Goal: Information Seeking & Learning: Learn about a topic

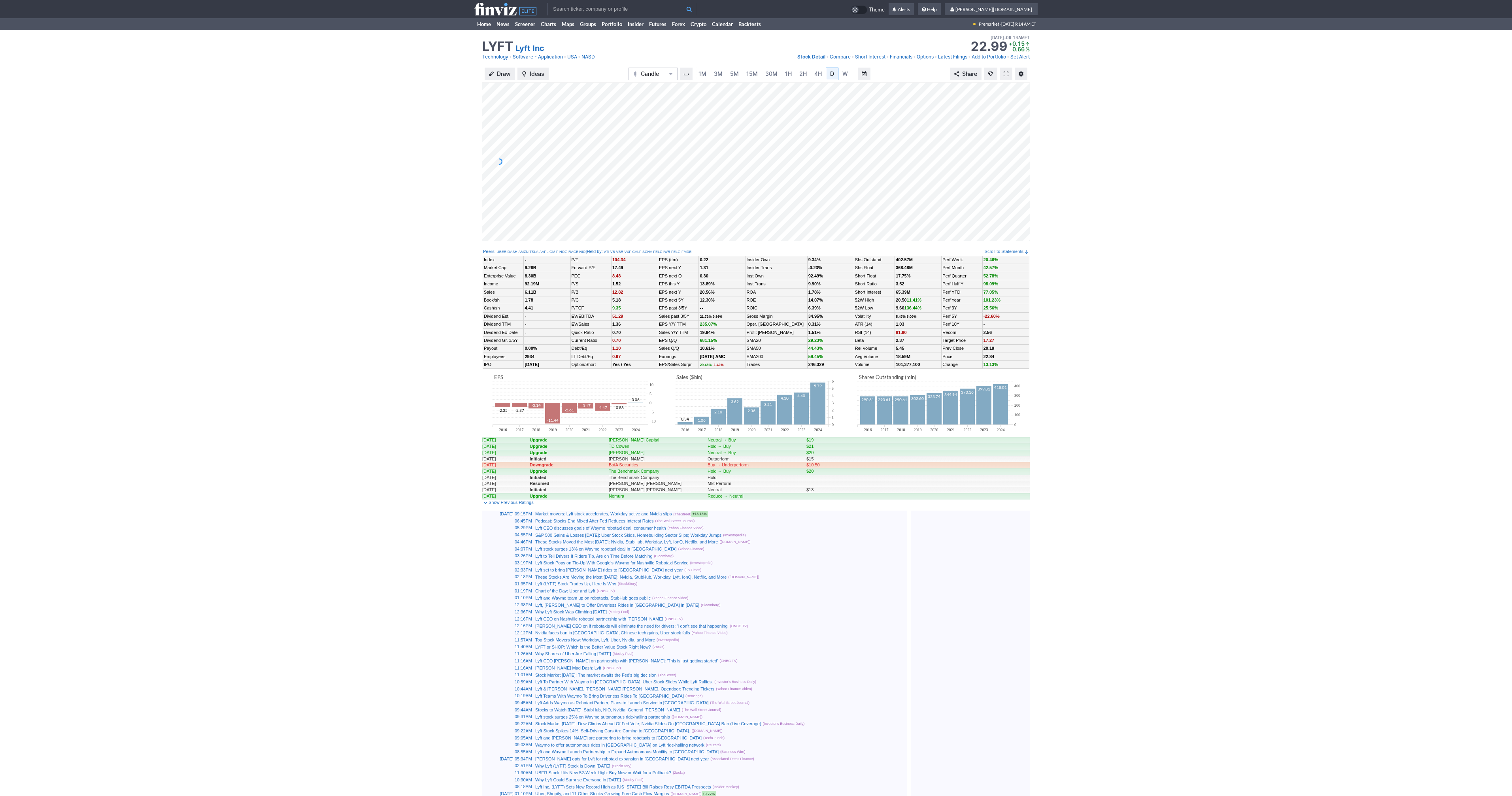
scroll to position [0, 8]
click at [1006, 75] on span at bounding box center [1006, 74] width 5 height 6
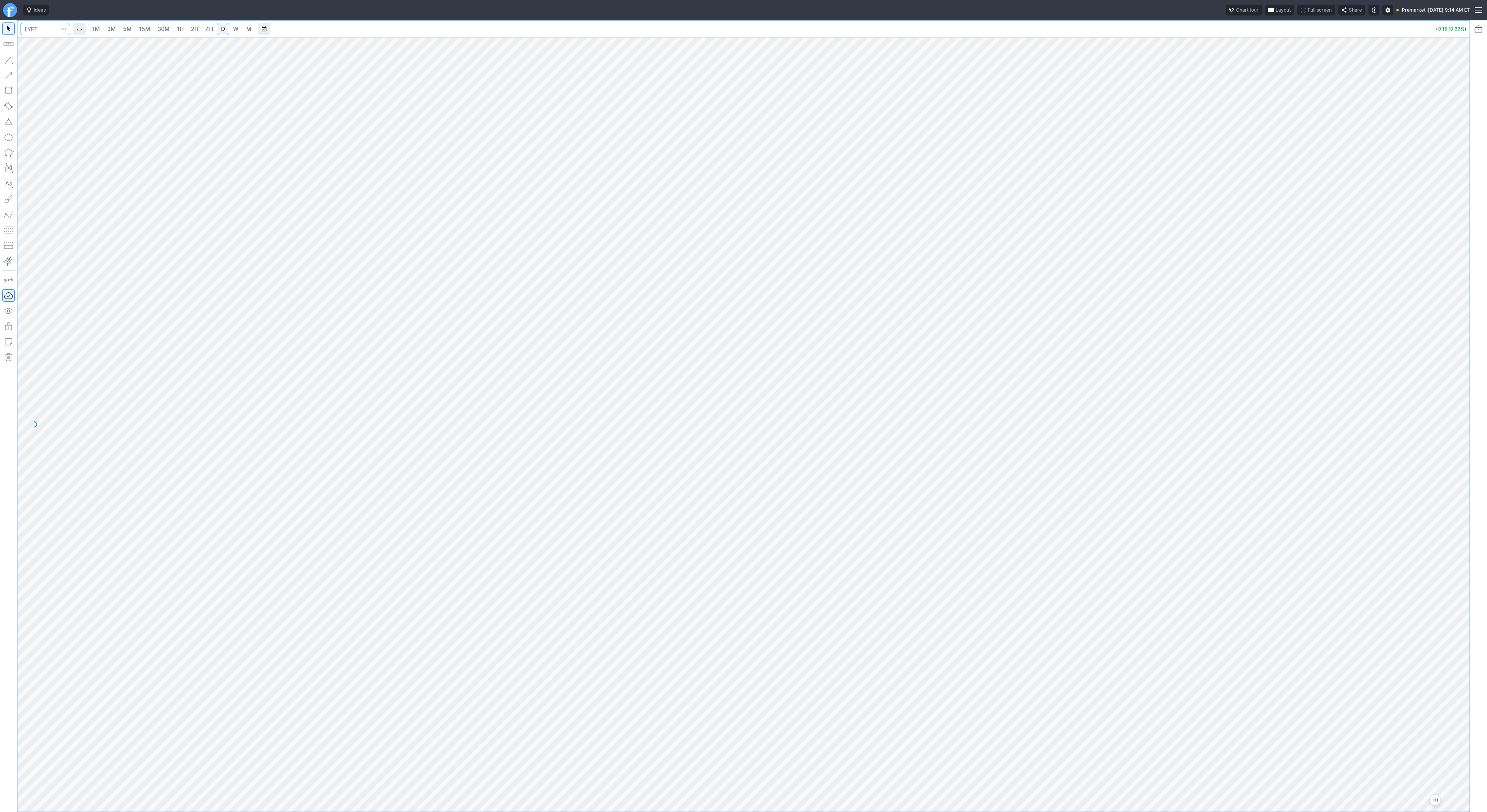
click at [43, 29] on input "Search" at bounding box center [46, 29] width 50 height 12
type input "spy"
click at [114, 28] on span "3M" at bounding box center [111, 28] width 9 height 6
click at [154, 33] on link "30M" at bounding box center [163, 29] width 19 height 12
click at [1451, 346] on div at bounding box center [744, 424] width 1452 height 774
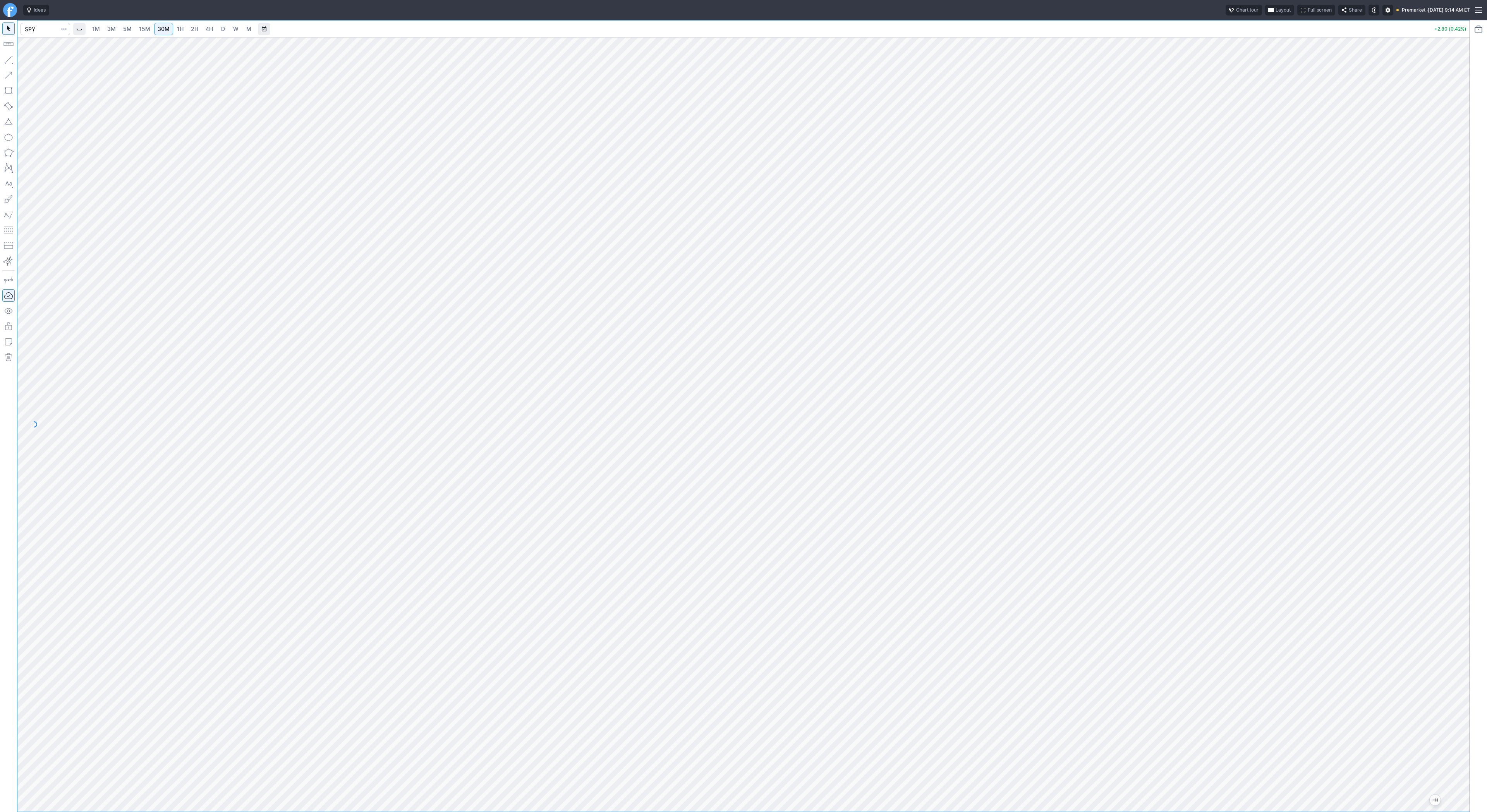
click at [117, 31] on link "3M" at bounding box center [111, 29] width 16 height 12
click at [125, 27] on span "5M" at bounding box center [127, 28] width 9 height 6
click at [148, 29] on span "15M" at bounding box center [144, 28] width 11 height 6
click at [137, 29] on link "15M" at bounding box center [145, 29] width 18 height 12
click at [130, 31] on span "5M" at bounding box center [127, 28] width 9 height 6
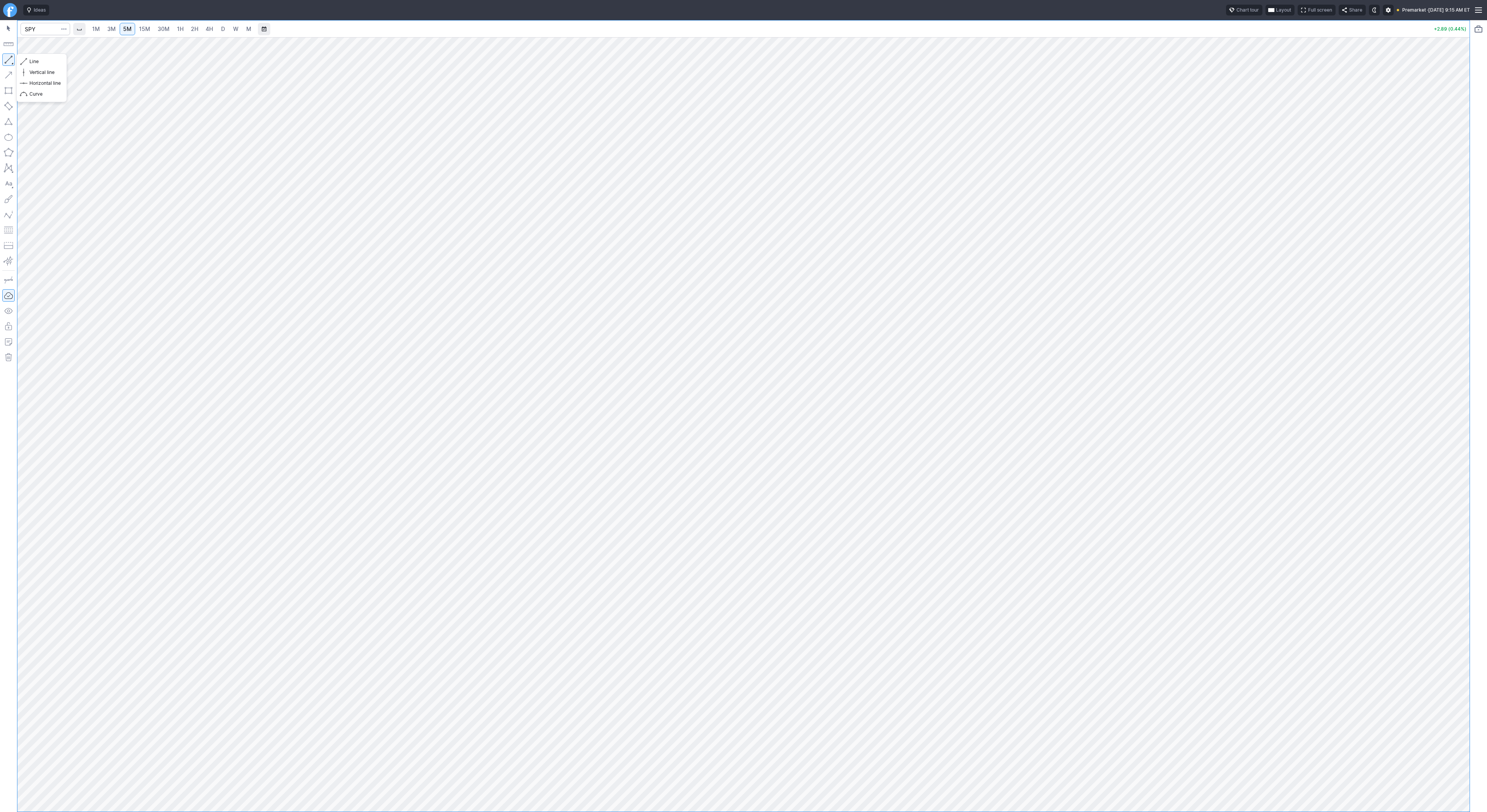
click at [6, 61] on button "button" at bounding box center [8, 59] width 12 height 12
click at [27, 60] on span "button" at bounding box center [25, 61] width 5 height 11
click at [10, 61] on button "button" at bounding box center [8, 59] width 12 height 12
click at [8, 61] on button "button" at bounding box center [8, 59] width 12 height 12
click at [31, 63] on span "Line" at bounding box center [45, 61] width 31 height 8
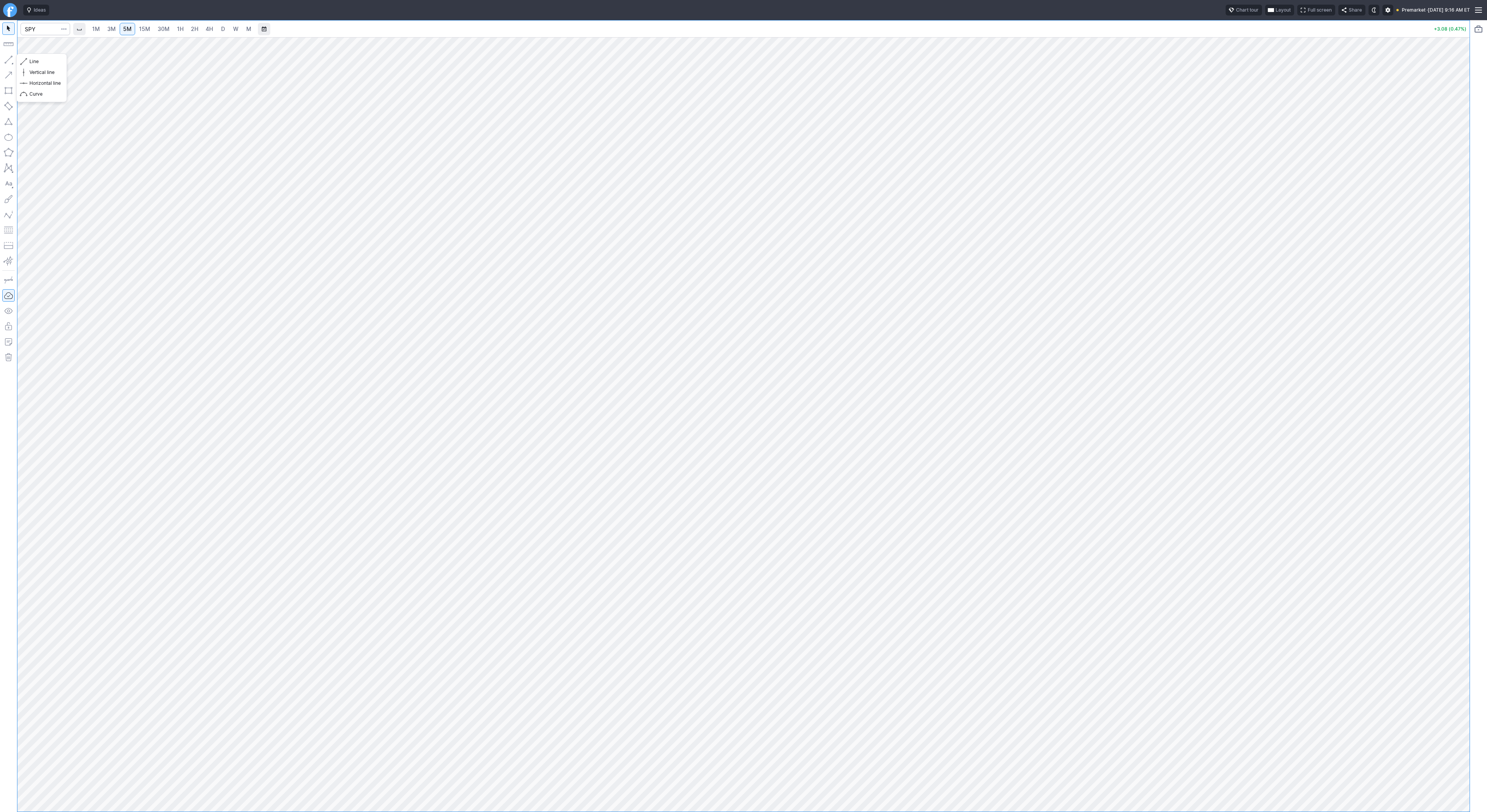
click at [10, 57] on button "button" at bounding box center [8, 59] width 12 height 12
click at [8, 57] on button "button" at bounding box center [8, 59] width 12 height 12
click at [48, 62] on span "Line" at bounding box center [45, 61] width 31 height 8
click at [13, 58] on button "button" at bounding box center [8, 59] width 12 height 12
click at [7, 59] on button "button" at bounding box center [8, 59] width 12 height 12
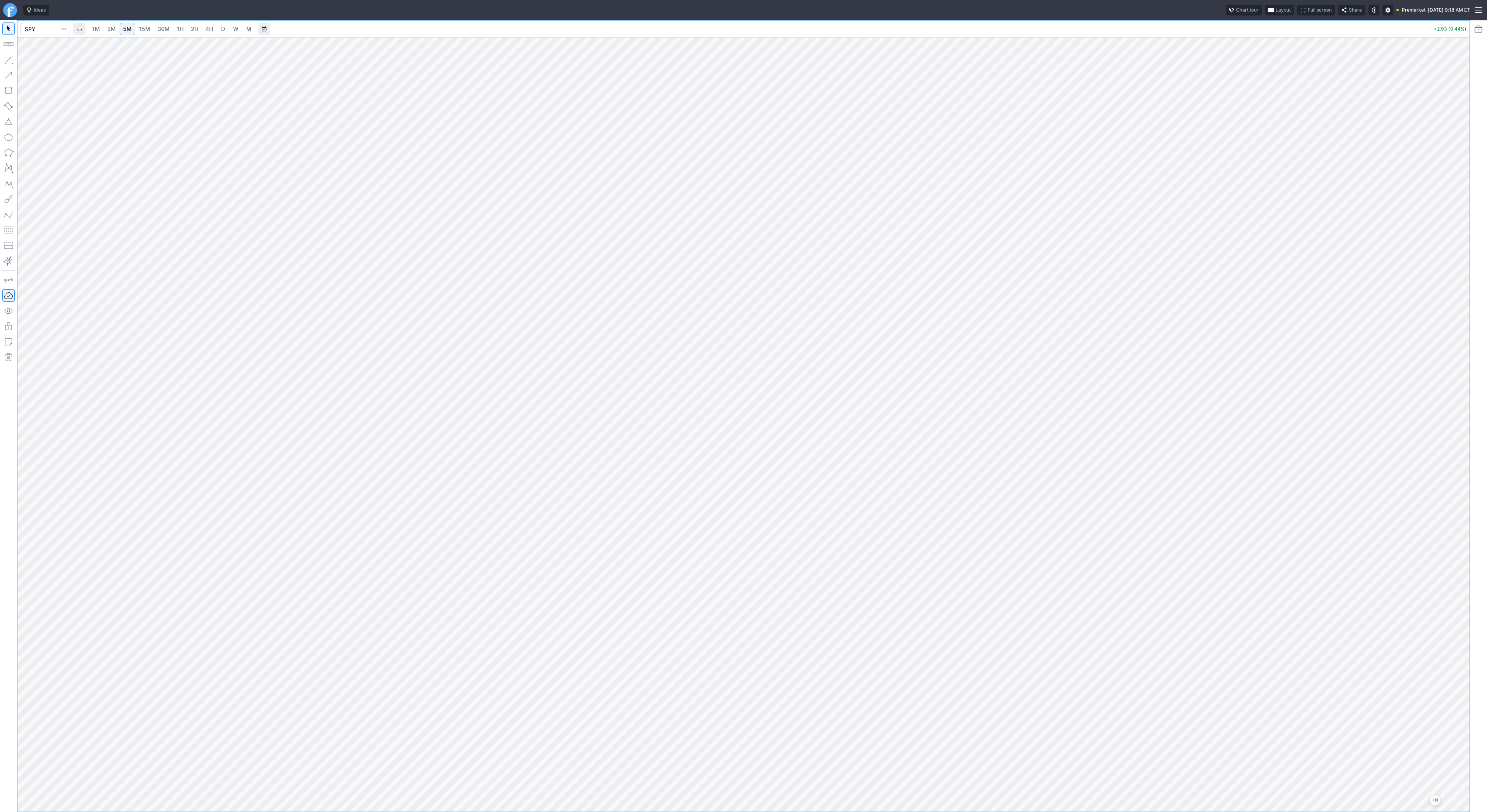
click at [144, 28] on span "15M" at bounding box center [144, 28] width 11 height 6
click at [166, 29] on span "30M" at bounding box center [163, 28] width 12 height 6
click at [1452, 399] on div at bounding box center [744, 424] width 1452 height 774
drag, startPoint x: 1461, startPoint y: 360, endPoint x: 1465, endPoint y: 429, distance: 69.1
click at [1465, 429] on div at bounding box center [1462, 422] width 16 height 755
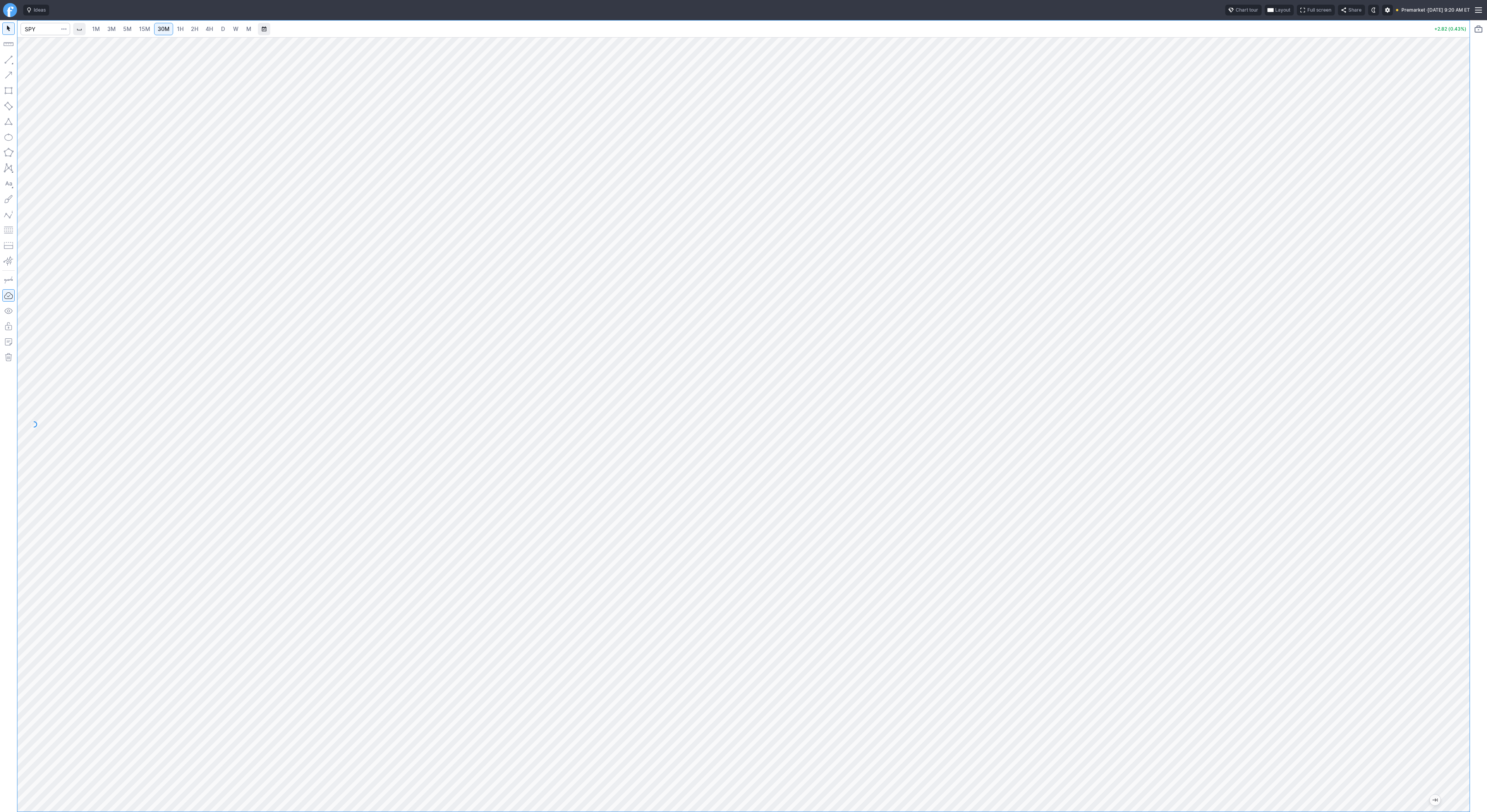
click at [112, 28] on span "3M" at bounding box center [111, 28] width 9 height 6
click at [132, 30] on link "5M" at bounding box center [127, 29] width 16 height 12
click at [158, 30] on span "30M" at bounding box center [163, 28] width 12 height 6
click at [1469, 270] on div at bounding box center [1462, 422] width 16 height 755
drag, startPoint x: 1466, startPoint y: 212, endPoint x: 1466, endPoint y: 219, distance: 7.0
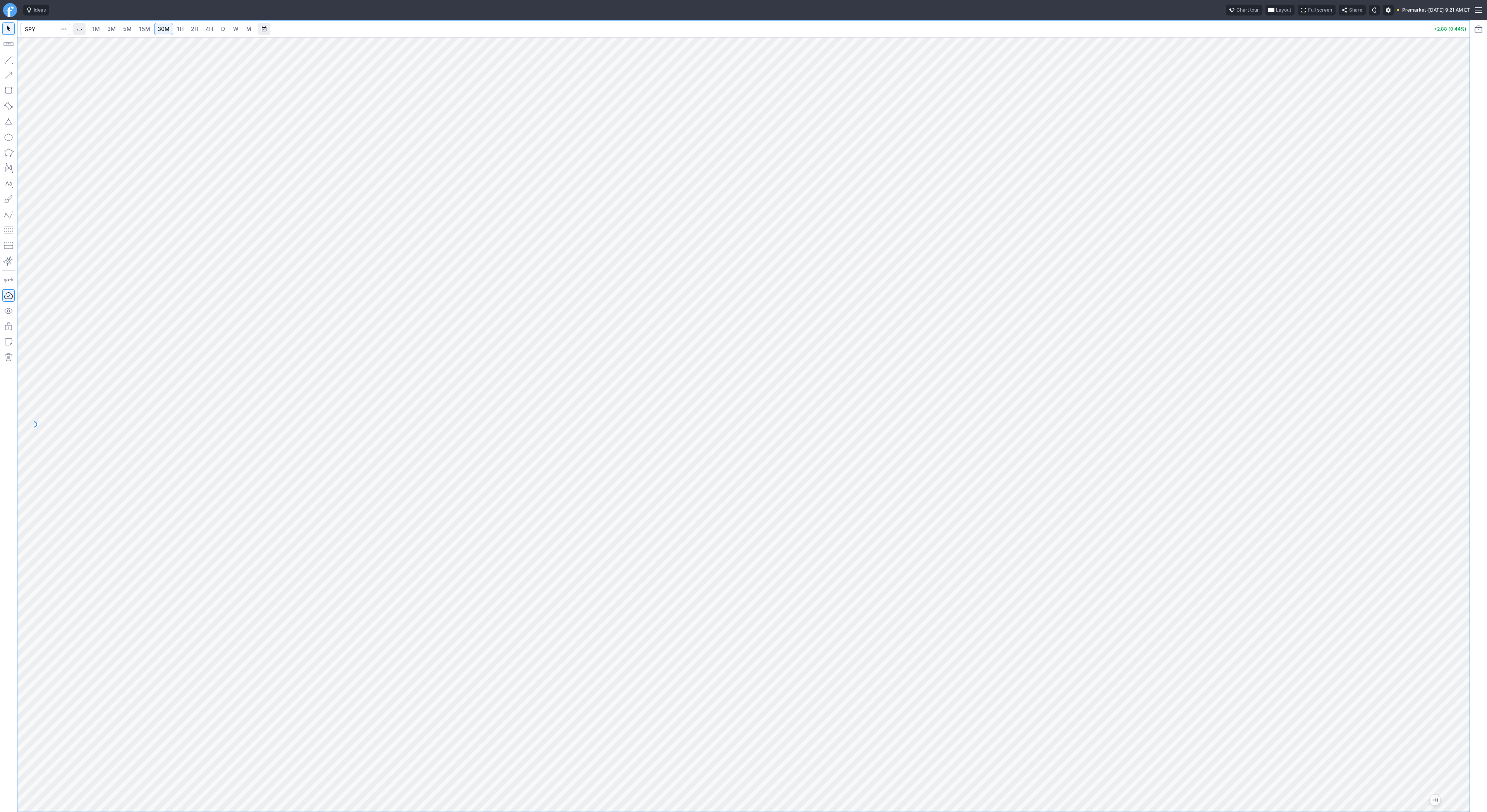
click at [1466, 219] on div at bounding box center [1462, 422] width 16 height 755
click at [1430, 419] on div at bounding box center [744, 424] width 1452 height 774
click at [10, 59] on button "button" at bounding box center [8, 59] width 12 height 12
click at [14, 61] on button "button" at bounding box center [8, 59] width 12 height 12
click at [12, 57] on button "button" at bounding box center [8, 59] width 12 height 12
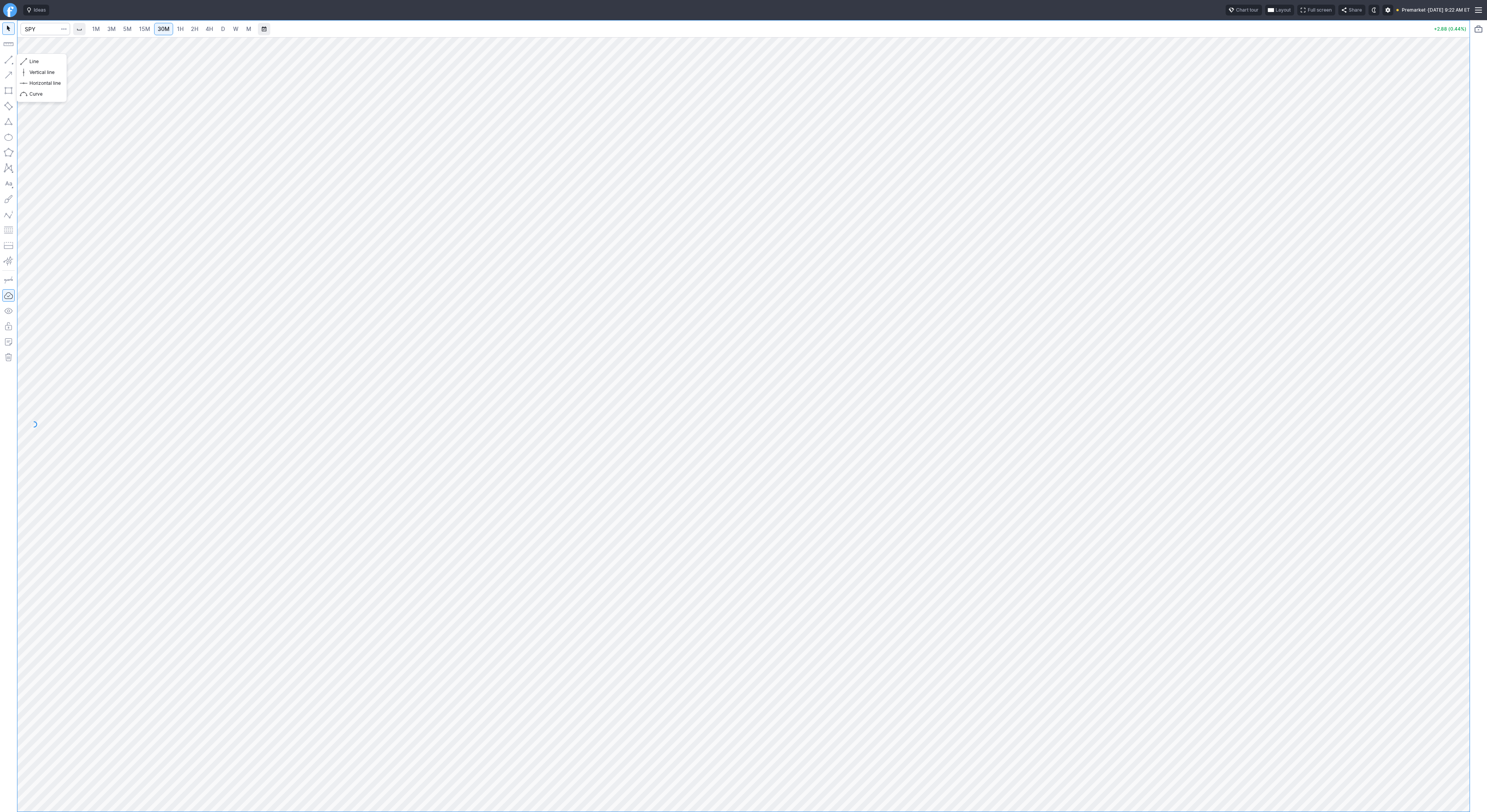
click at [10, 59] on button "button" at bounding box center [8, 59] width 12 height 12
click at [14, 59] on button "button" at bounding box center [8, 59] width 12 height 12
click at [10, 62] on button "button" at bounding box center [8, 59] width 12 height 12
click at [122, 25] on link "5M" at bounding box center [127, 29] width 16 height 12
click at [143, 30] on span "15M" at bounding box center [144, 28] width 11 height 6
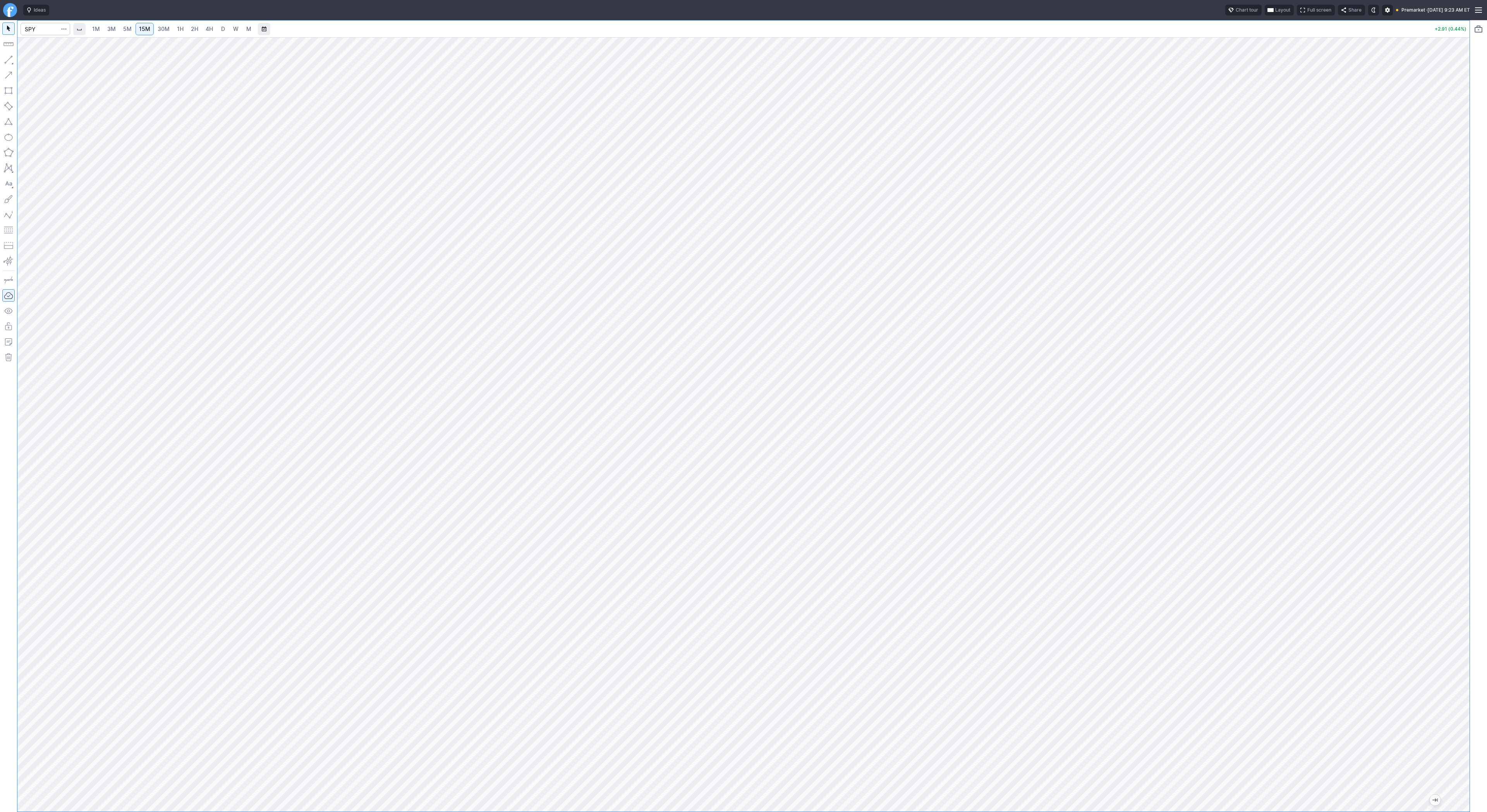
drag, startPoint x: 1463, startPoint y: 274, endPoint x: 1454, endPoint y: 264, distance: 13.5
click at [1462, 278] on div at bounding box center [1462, 422] width 16 height 755
click at [38, 32] on input "Search" at bounding box center [46, 29] width 50 height 12
type input "bmnr"
click at [163, 27] on span "30M" at bounding box center [163, 28] width 12 height 6
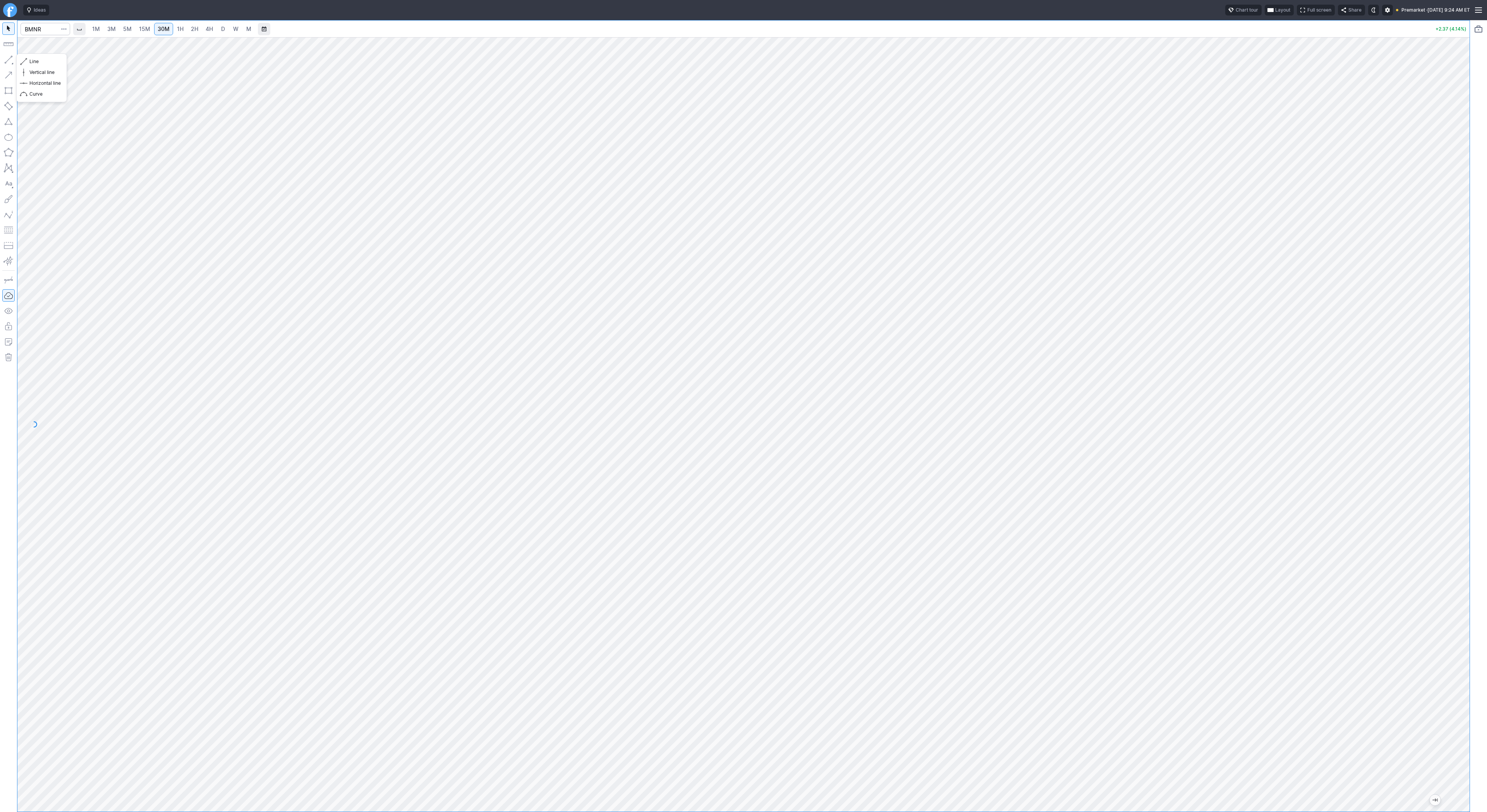
click at [12, 61] on button "button" at bounding box center [8, 59] width 12 height 12
click at [8, 59] on button "button" at bounding box center [8, 59] width 12 height 12
click at [9, 64] on button "button" at bounding box center [8, 59] width 12 height 12
click at [10, 57] on button "button" at bounding box center [8, 59] width 12 height 12
click at [31, 60] on span "Line" at bounding box center [45, 61] width 31 height 8
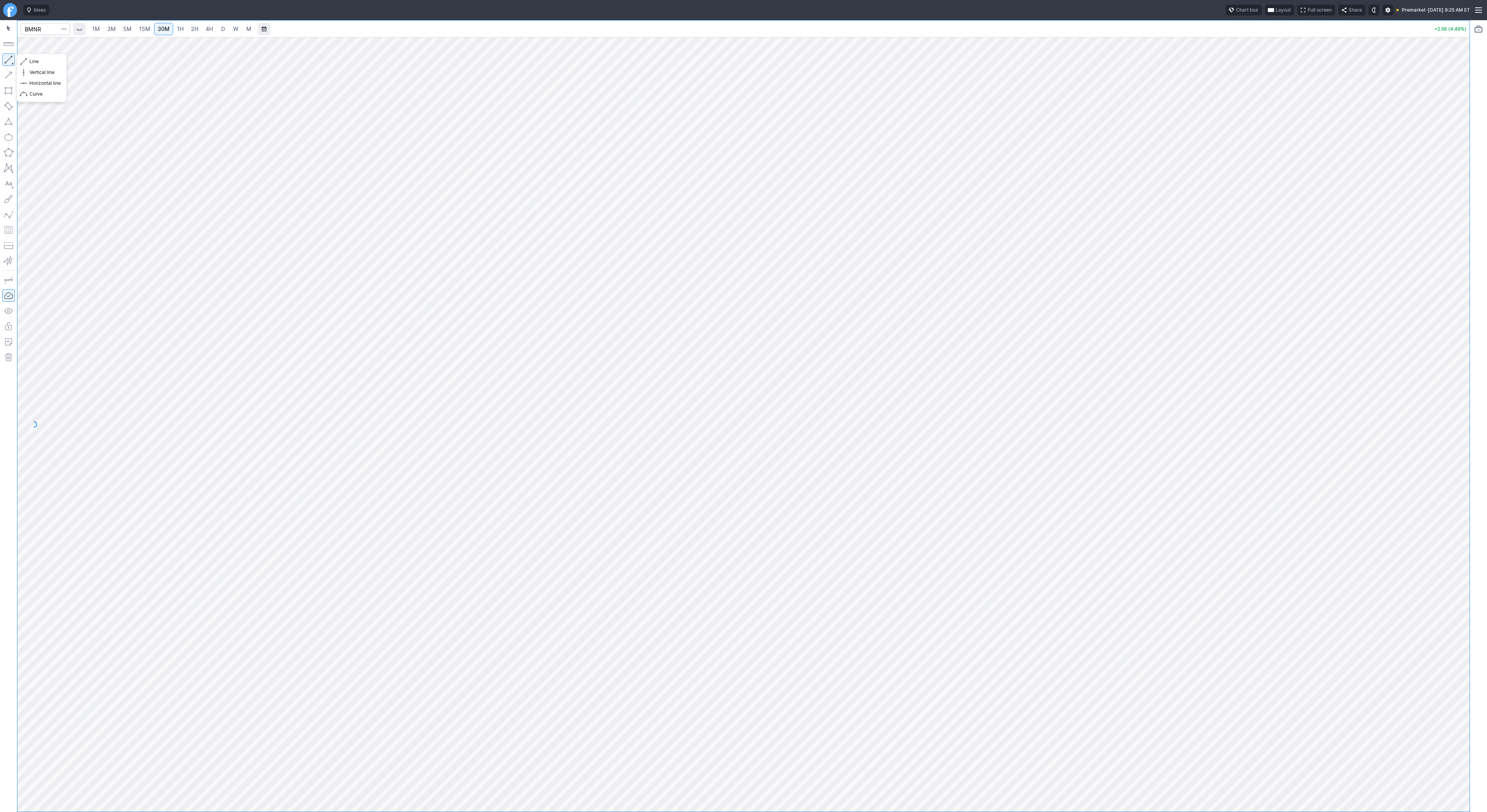
click at [13, 58] on button "button" at bounding box center [8, 59] width 12 height 12
click at [55, 28] on input "Search" at bounding box center [46, 29] width 50 height 12
type input "nvda"
click at [110, 31] on span "3M" at bounding box center [111, 28] width 9 height 6
click at [141, 31] on span "15M" at bounding box center [144, 28] width 11 height 6
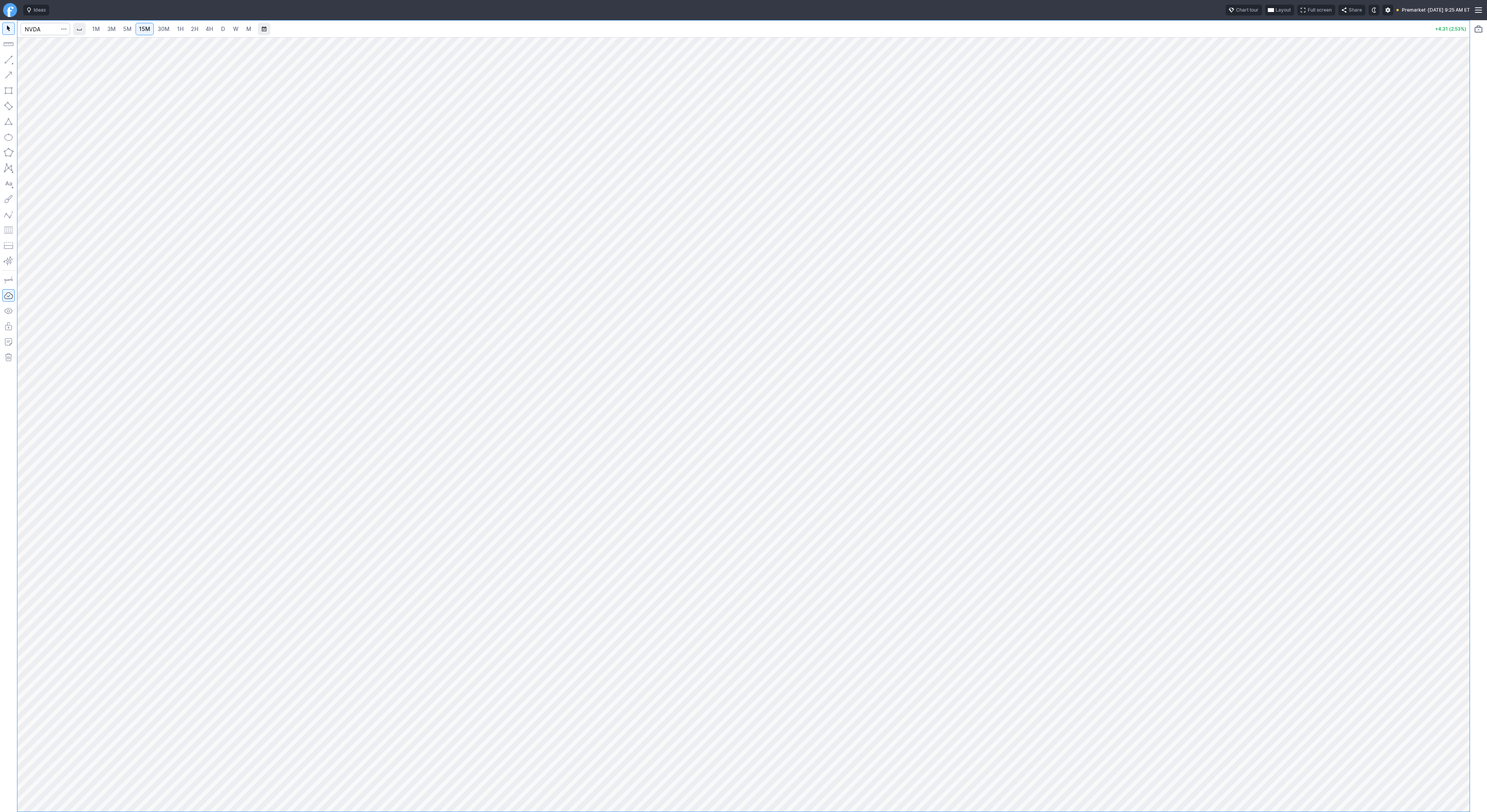
click at [164, 33] on link "30M" at bounding box center [163, 29] width 19 height 12
click at [177, 30] on span "1H" at bounding box center [180, 28] width 6 height 6
click at [29, 62] on button "Line" at bounding box center [42, 61] width 45 height 11
click at [37, 61] on span "Line" at bounding box center [45, 61] width 31 height 8
drag, startPoint x: 1467, startPoint y: 248, endPoint x: 1457, endPoint y: 335, distance: 87.6
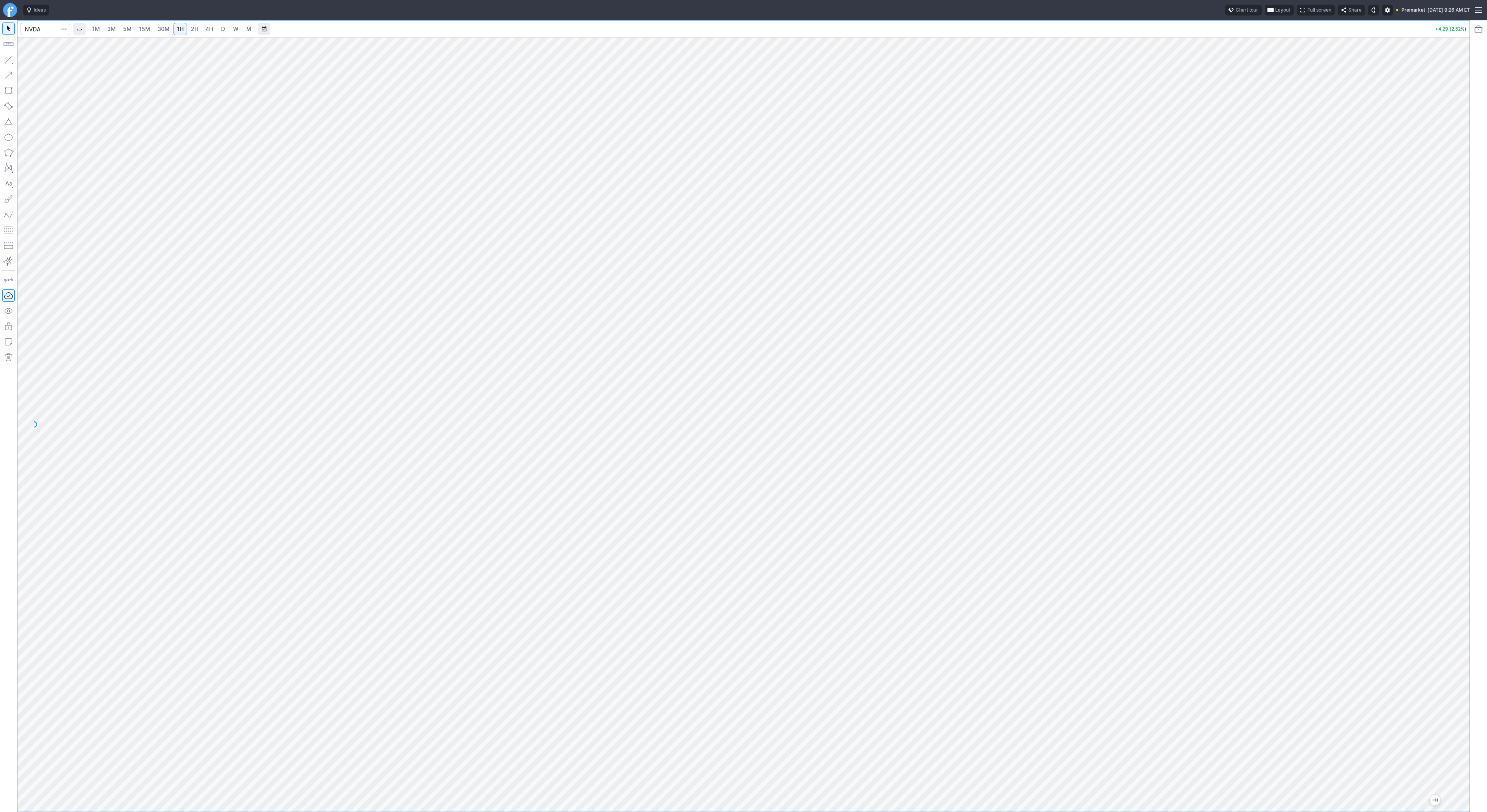
click at [1484, 348] on div "1M 3M 5M 15M 30M 1H 2H 4H D W M +4.29 (2.52%)" at bounding box center [744, 416] width 1487 height 792
click at [9, 58] on button "button" at bounding box center [8, 59] width 12 height 12
click at [10, 61] on button "button" at bounding box center [8, 59] width 12 height 12
click at [5, 60] on button "button" at bounding box center [8, 59] width 12 height 12
click at [9, 62] on button "button" at bounding box center [8, 59] width 12 height 12
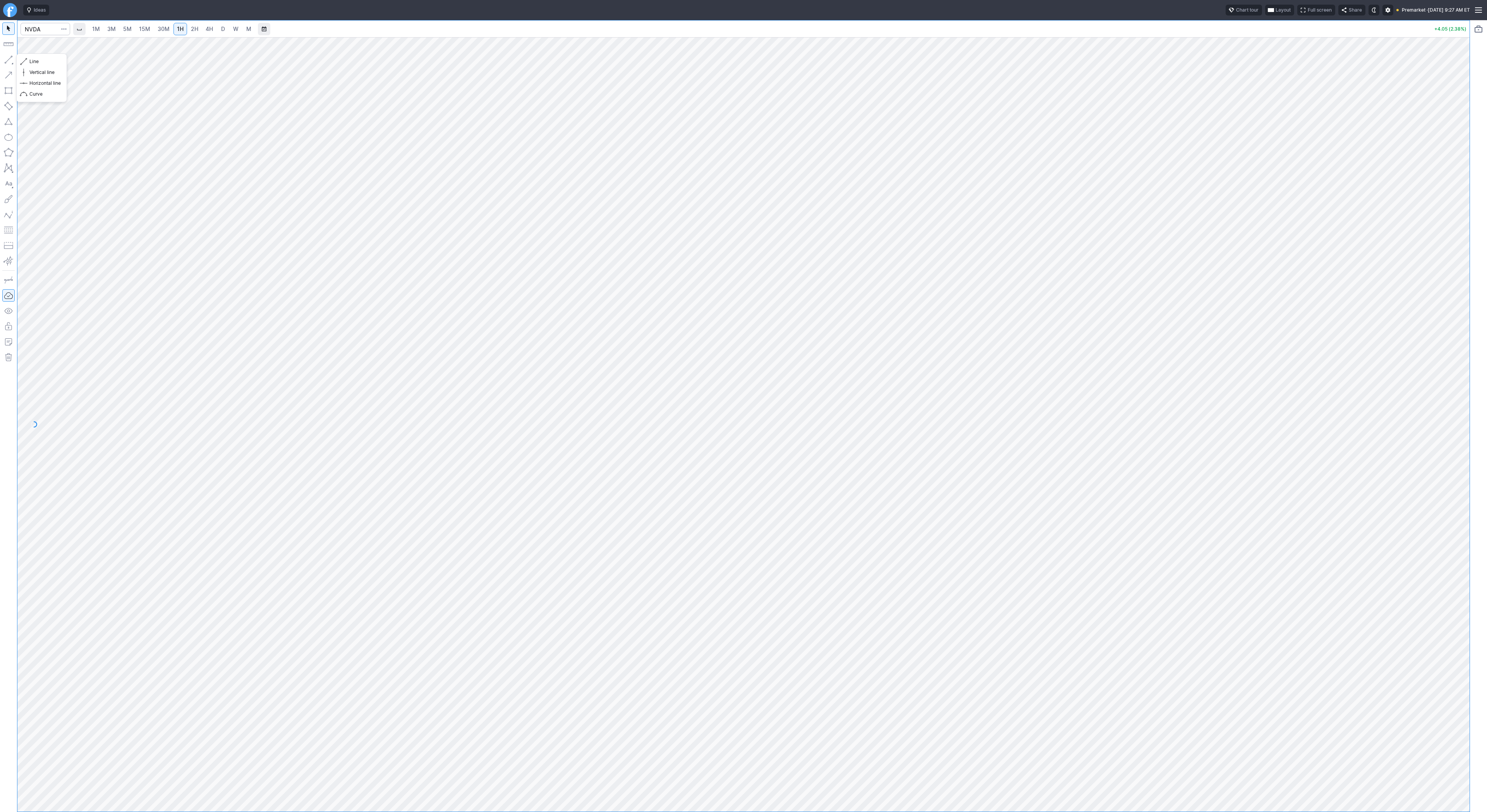
click at [13, 61] on button "button" at bounding box center [8, 59] width 12 height 12
click at [11, 63] on button "button" at bounding box center [8, 59] width 12 height 12
click at [45, 29] on input "Search" at bounding box center [46, 29] width 50 height 12
type input "spy"
click at [111, 27] on span "3M" at bounding box center [111, 28] width 9 height 6
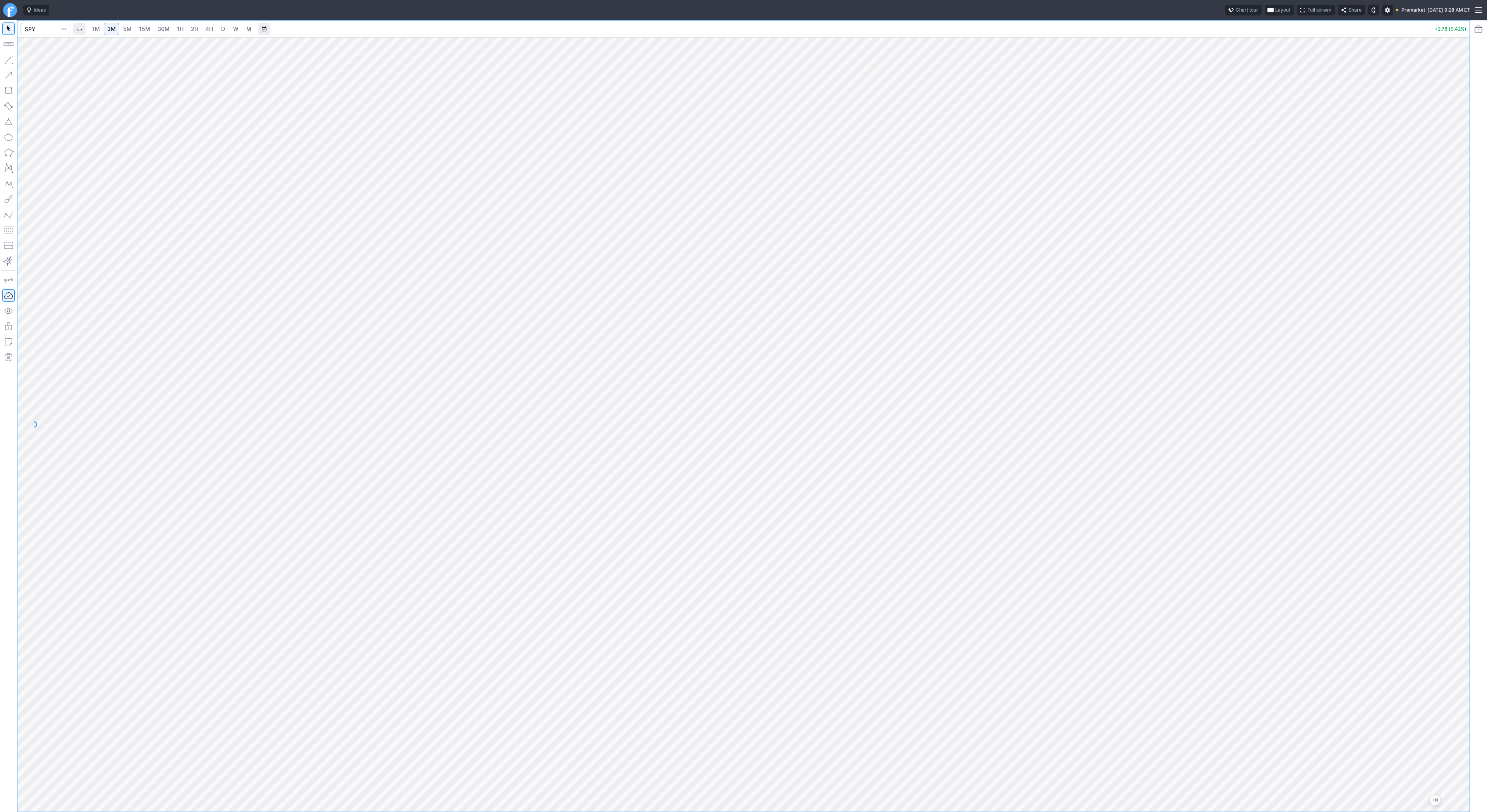
click at [133, 32] on link "5M" at bounding box center [127, 29] width 16 height 12
click at [152, 35] on div "1M 3M 5M 15M 30M 1H 2H 4H D W M" at bounding box center [171, 29] width 167 height 14
click at [142, 31] on span "15M" at bounding box center [144, 28] width 11 height 6
drag, startPoint x: 1460, startPoint y: 136, endPoint x: 1460, endPoint y: 211, distance: 75.0
click at [1460, 212] on div at bounding box center [1462, 422] width 16 height 755
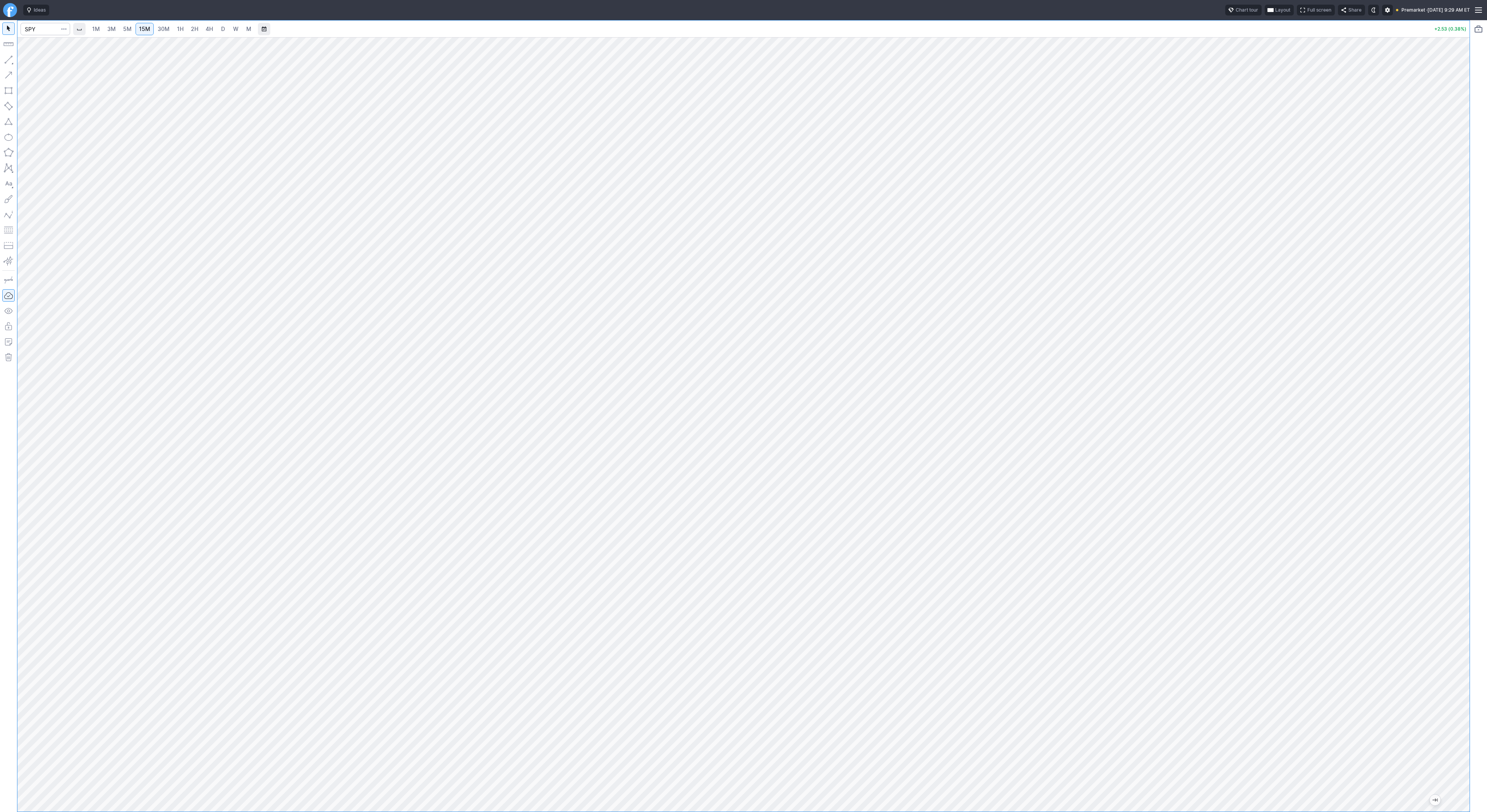
click at [124, 29] on span "5M" at bounding box center [127, 28] width 9 height 6
drag, startPoint x: 1464, startPoint y: 373, endPoint x: 1474, endPoint y: 493, distance: 120.4
click at [1474, 493] on div "1M 3M 5M 15M 30M 1H 2H 4H D W M +2.55 (0.39%)" at bounding box center [744, 416] width 1487 height 792
click at [32, 28] on input "Search" at bounding box center [46, 29] width 50 height 12
type input "bmnr"
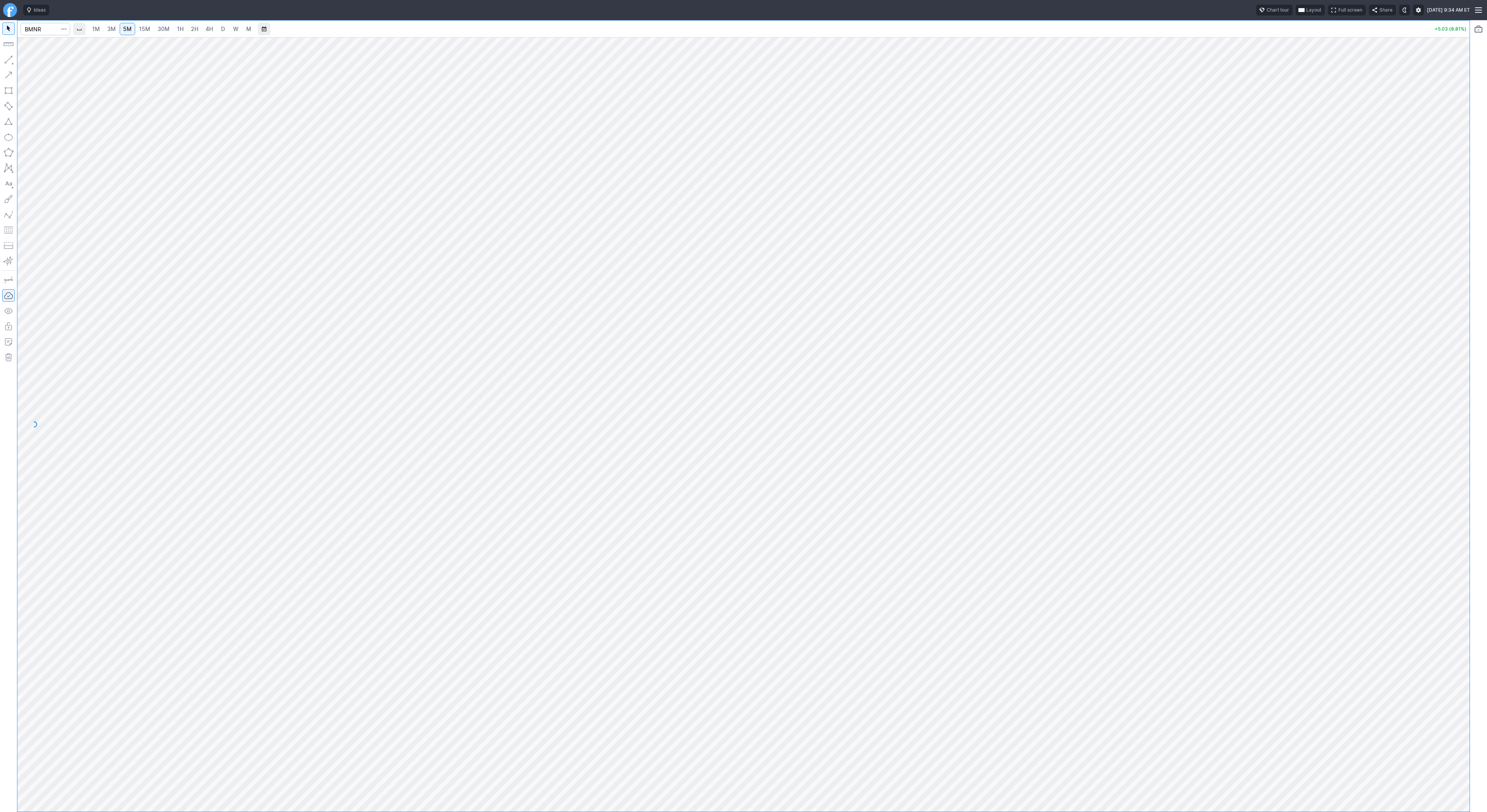
click at [163, 28] on span "30M" at bounding box center [163, 28] width 12 height 6
click at [123, 28] on span "5M" at bounding box center [127, 28] width 9 height 6
click at [141, 31] on span "15M" at bounding box center [144, 28] width 11 height 6
click at [160, 30] on span "30M" at bounding box center [163, 28] width 12 height 6
click at [13, 57] on button "button" at bounding box center [8, 59] width 12 height 12
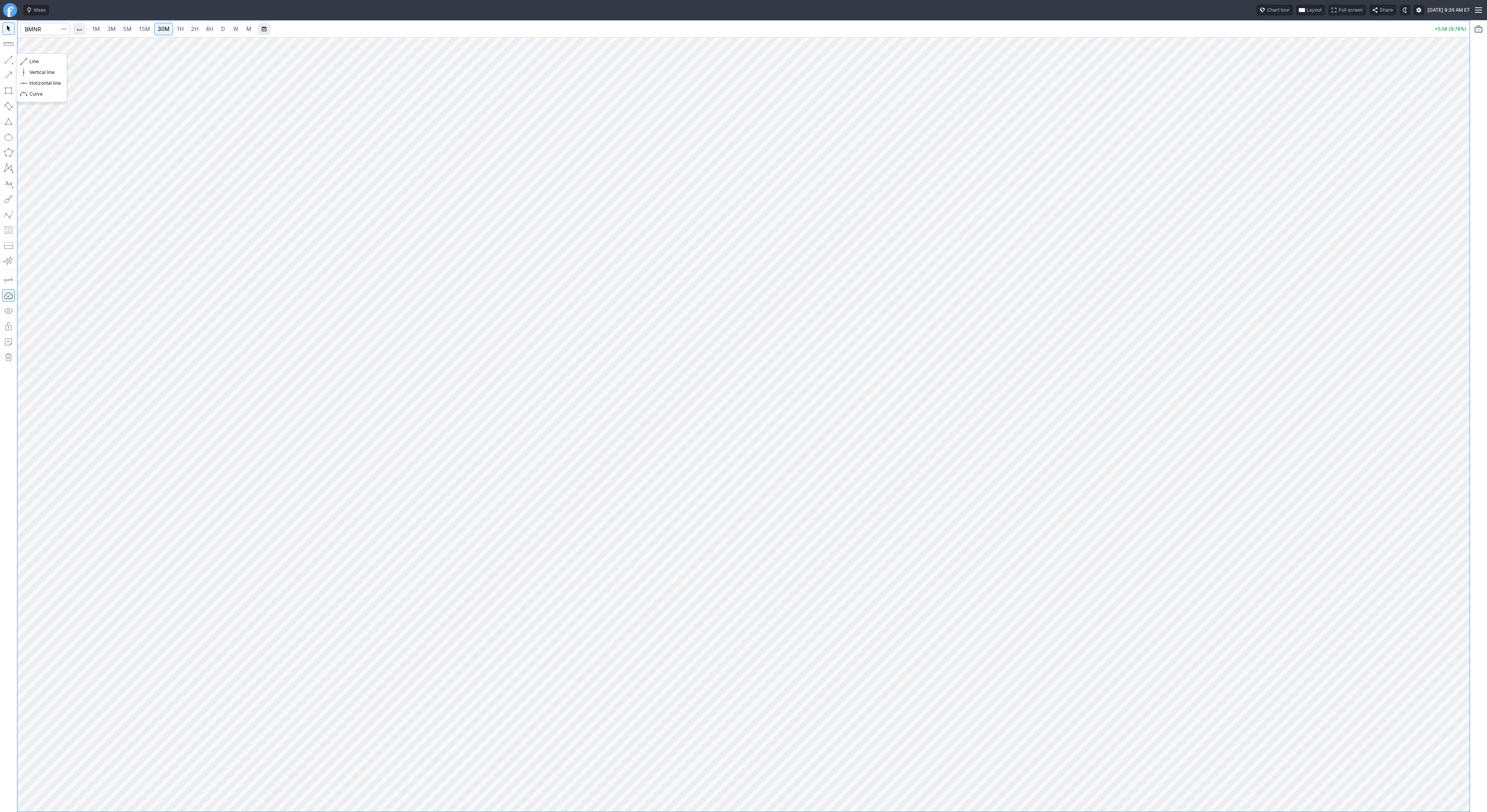
click at [10, 59] on button "button" at bounding box center [8, 59] width 12 height 12
click at [32, 27] on input "Search" at bounding box center [46, 29] width 50 height 12
type input "spy"
click at [0, 38] on html "Ideas Chart tour Layout Full screen Share Thu SEP 18 2025 10:04 AM ET 1M 3M 5M …" at bounding box center [744, 406] width 1487 height 812
click at [109, 28] on span "3M" at bounding box center [111, 28] width 9 height 6
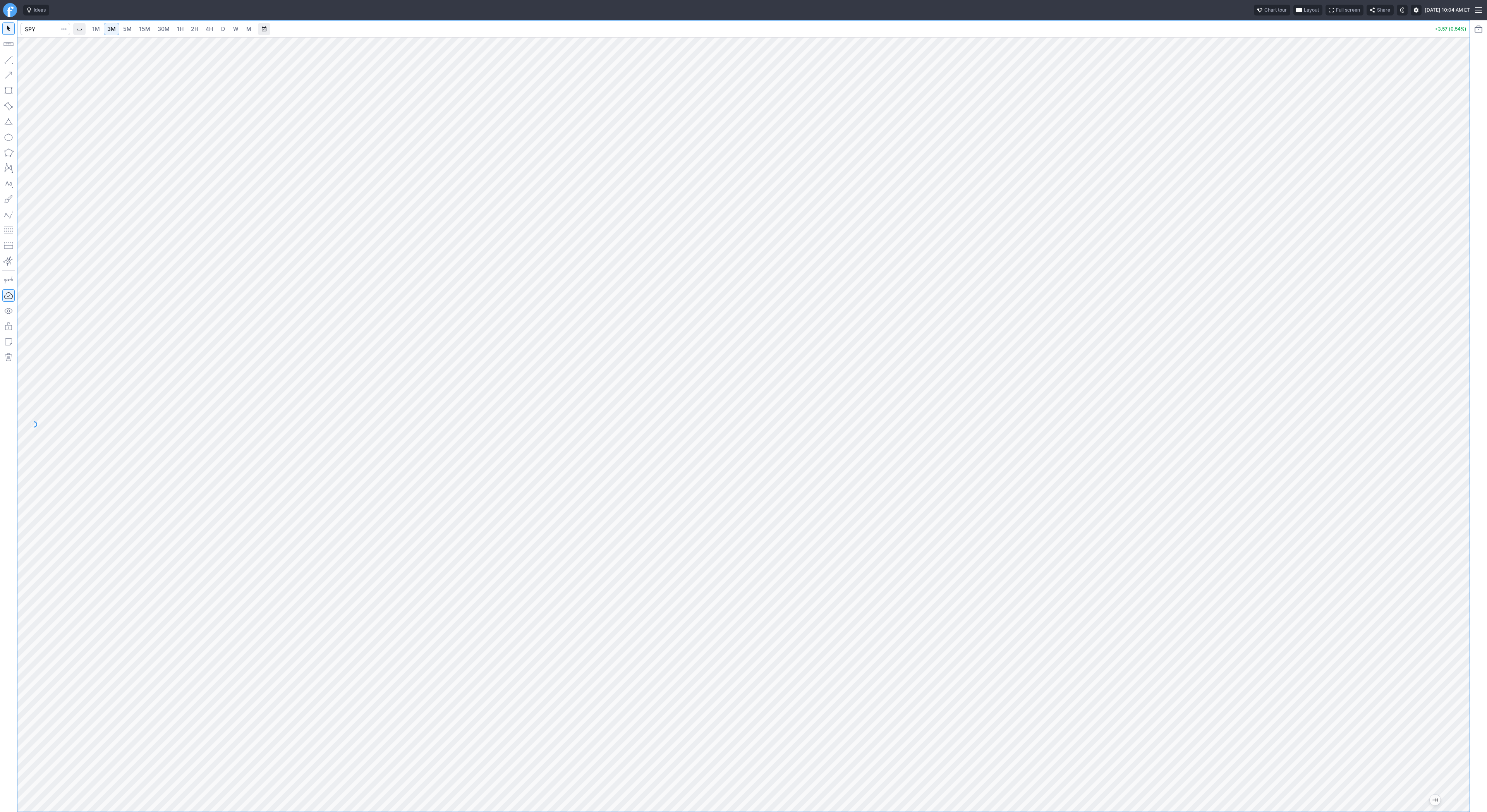
click at [1426, 363] on div at bounding box center [744, 424] width 1452 height 774
click at [179, 29] on span "1H" at bounding box center [180, 28] width 6 height 6
drag, startPoint x: 1460, startPoint y: 156, endPoint x: 1482, endPoint y: 283, distance: 128.9
click at [1482, 283] on div "1M 3M 5M 15M 30M 1H 2H 4H D W M +3.77 (0.57%)" at bounding box center [744, 416] width 1487 height 792
click at [154, 30] on link "30M" at bounding box center [163, 29] width 19 height 12
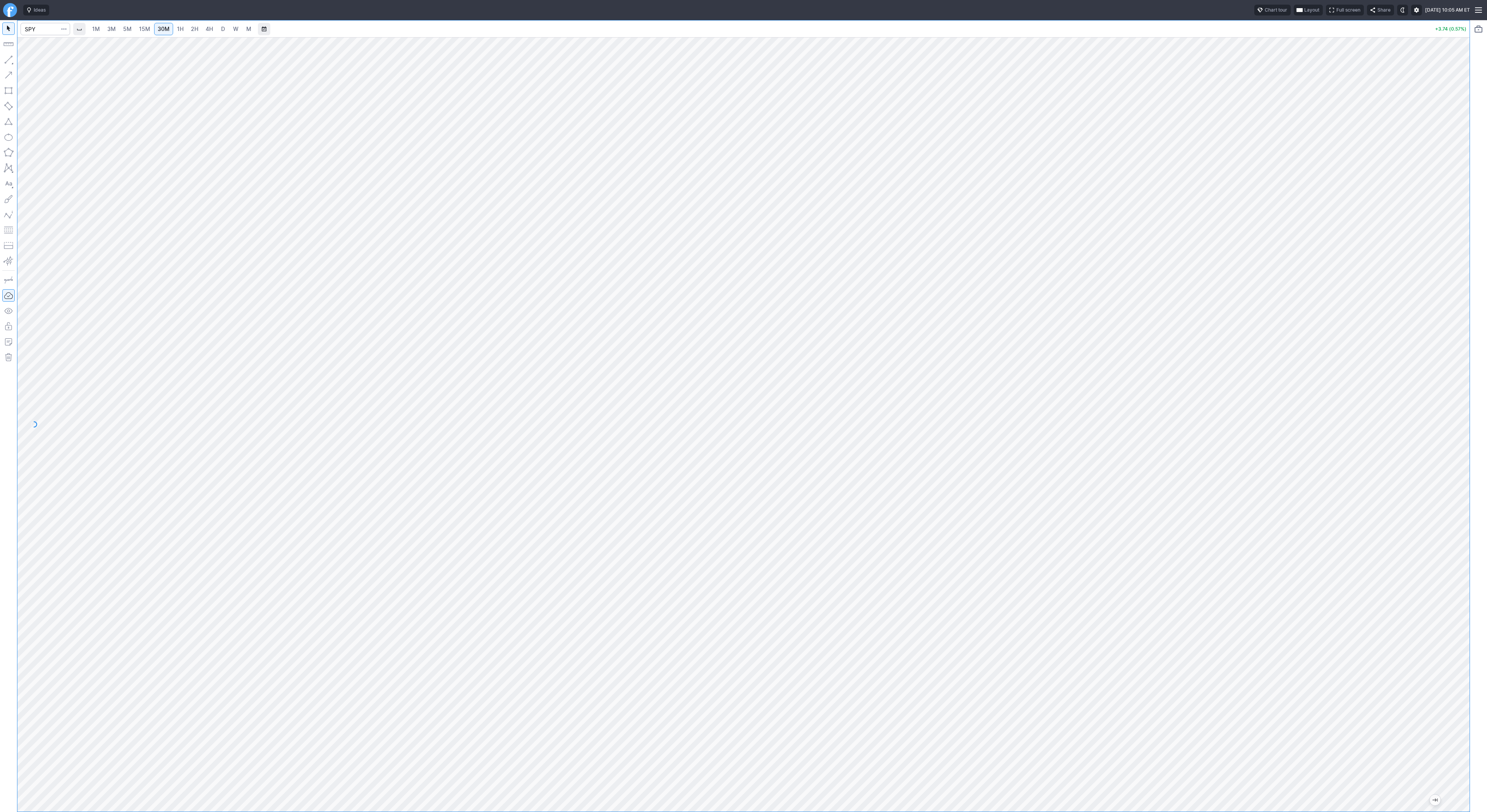
drag, startPoint x: 1458, startPoint y: 188, endPoint x: 1453, endPoint y: 241, distance: 53.2
click at [1454, 241] on div at bounding box center [1462, 422] width 16 height 755
click at [11, 59] on button "button" at bounding box center [8, 59] width 12 height 12
click at [14, 58] on button "button" at bounding box center [8, 59] width 12 height 12
drag, startPoint x: 5, startPoint y: 59, endPoint x: 17, endPoint y: 73, distance: 18.4
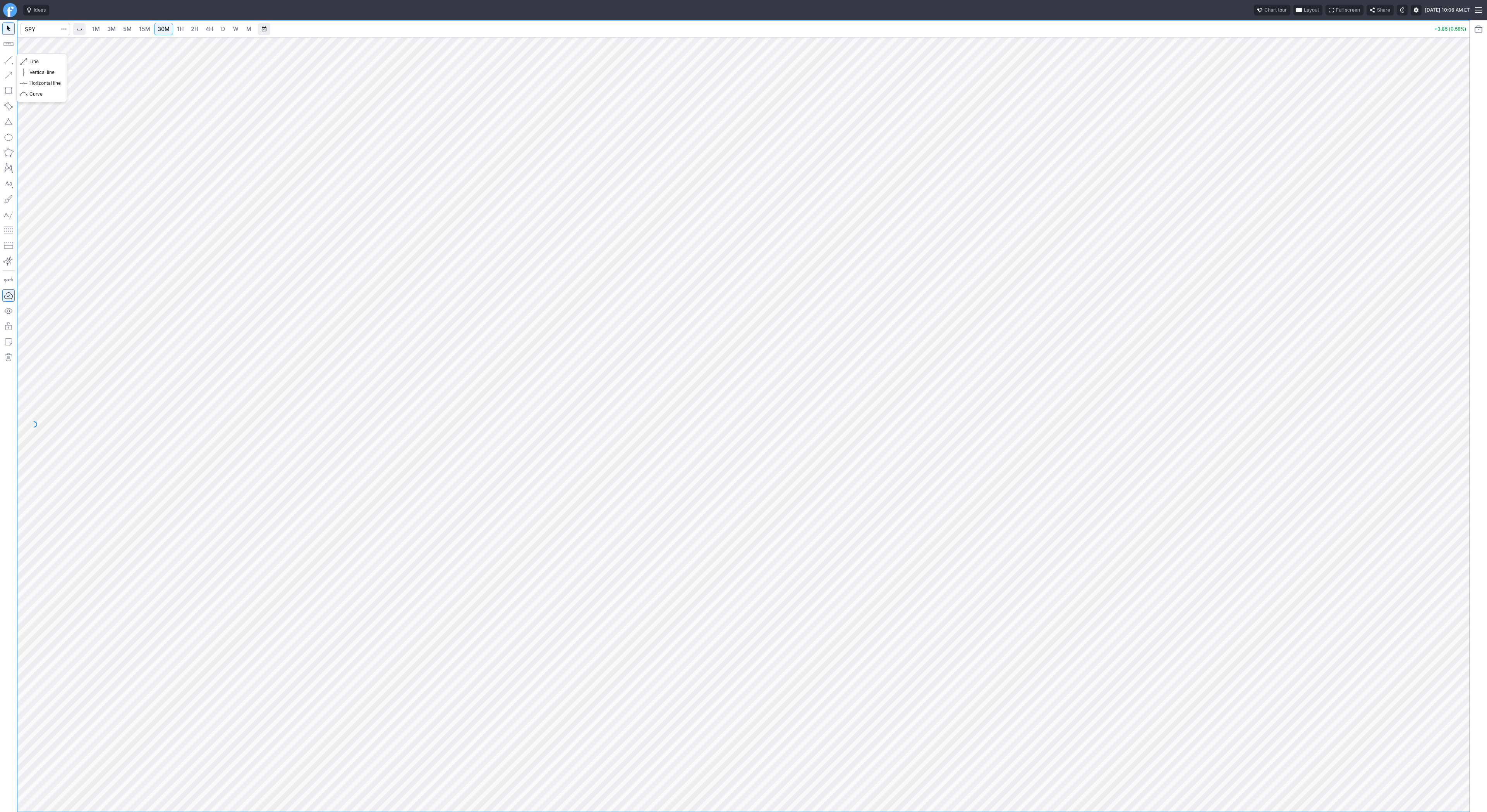
click at [5, 59] on button "button" at bounding box center [8, 59] width 12 height 12
click at [107, 28] on span "3M" at bounding box center [111, 28] width 9 height 6
click at [136, 28] on link "15M" at bounding box center [145, 29] width 18 height 12
drag, startPoint x: 1459, startPoint y: 169, endPoint x: 1459, endPoint y: 230, distance: 61.0
click at [1459, 232] on div at bounding box center [1462, 422] width 16 height 755
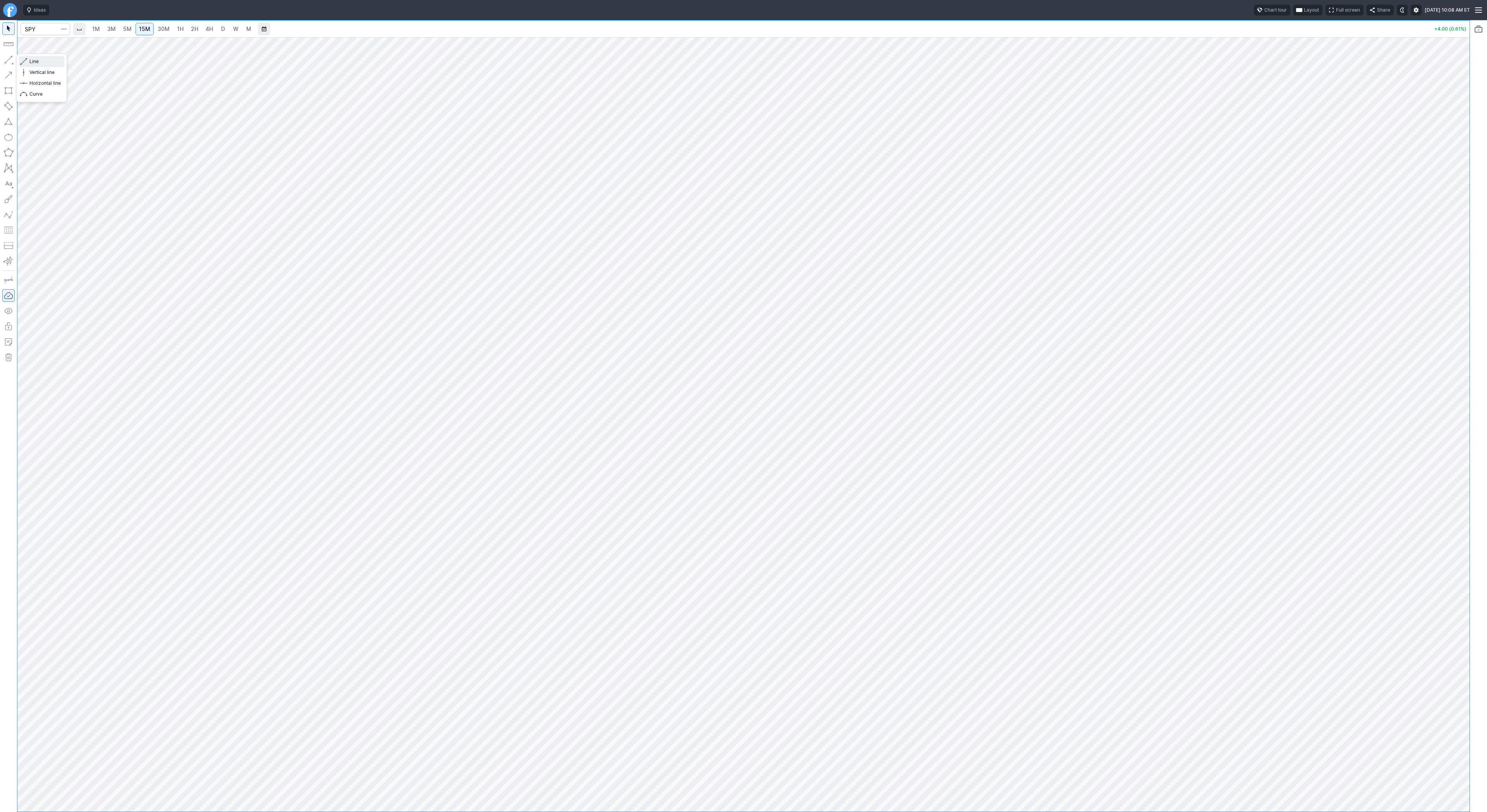
click at [25, 60] on span "button" at bounding box center [25, 61] width 5 height 11
click at [27, 62] on button "Line" at bounding box center [42, 61] width 45 height 11
click at [12, 58] on button "button" at bounding box center [8, 59] width 12 height 12
click at [115, 31] on span "3M" at bounding box center [111, 28] width 9 height 6
click at [92, 27] on span "1M" at bounding box center [96, 28] width 8 height 6
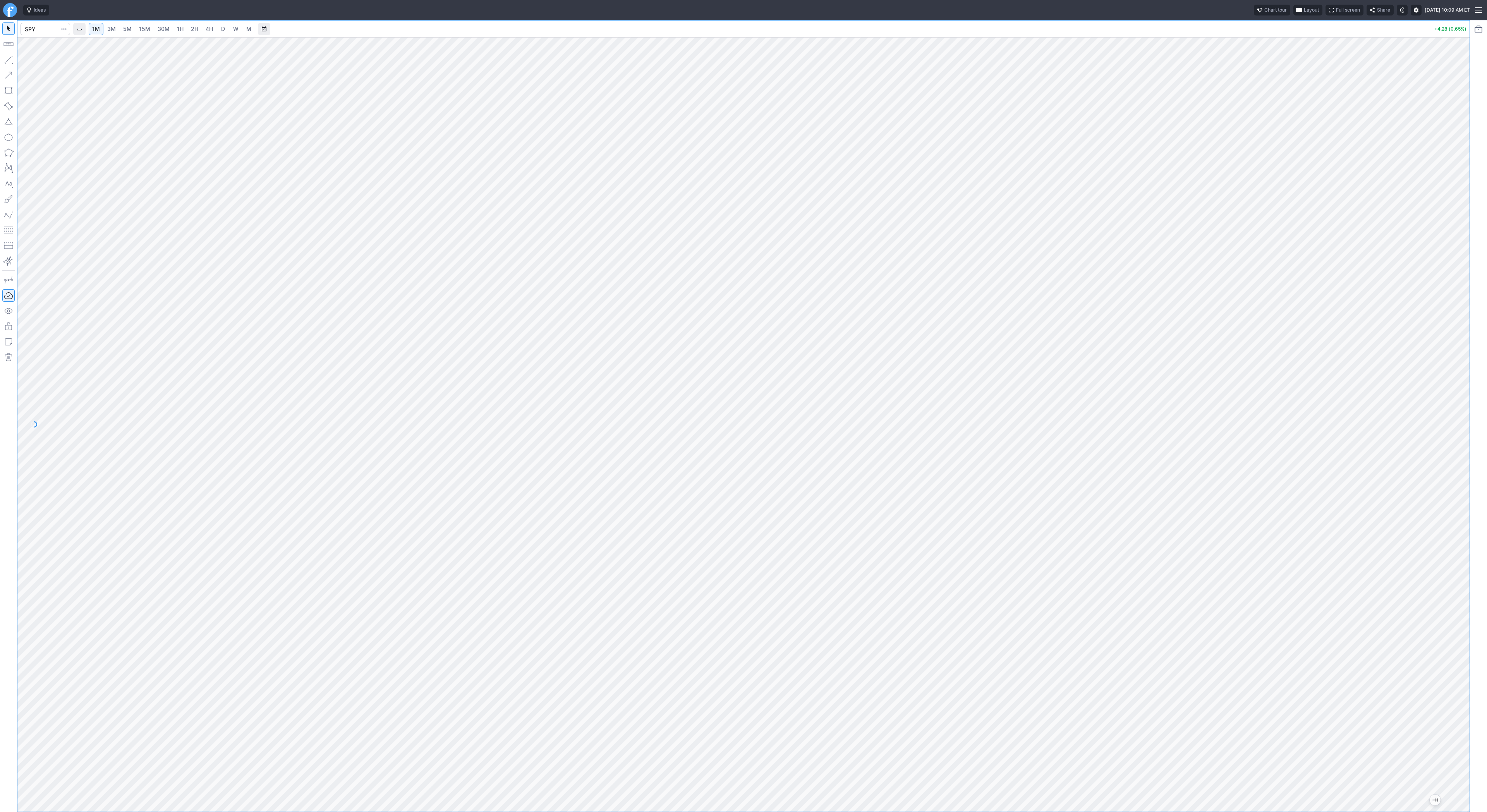
click at [6, 61] on button "button" at bounding box center [8, 59] width 12 height 12
click at [144, 35] on div "1M 3M 5M 15M 30M 1H 2H 4H D W M" at bounding box center [171, 29] width 167 height 14
click at [122, 27] on link "5M" at bounding box center [127, 29] width 16 height 12
click at [147, 32] on span "15M" at bounding box center [144, 29] width 11 height 8
drag, startPoint x: 1456, startPoint y: 199, endPoint x: 1454, endPoint y: 272, distance: 73.0
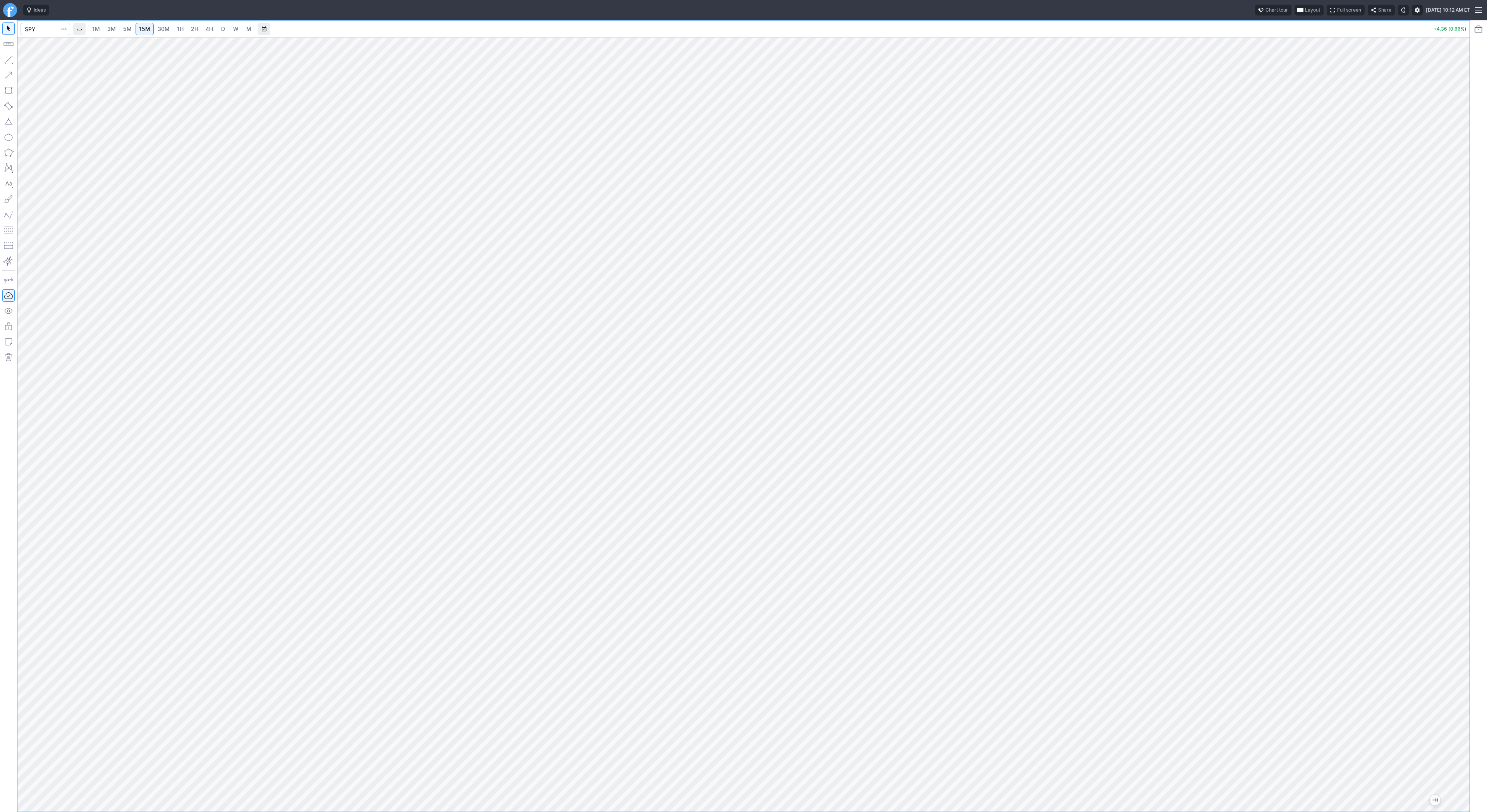
click at [1454, 272] on div at bounding box center [1462, 422] width 16 height 755
click at [9, 59] on button "button" at bounding box center [8, 59] width 12 height 12
click at [163, 31] on span "30M" at bounding box center [163, 28] width 12 height 6
drag, startPoint x: 5, startPoint y: 59, endPoint x: 33, endPoint y: 74, distance: 31.8
click at [6, 60] on button "button" at bounding box center [8, 59] width 12 height 12
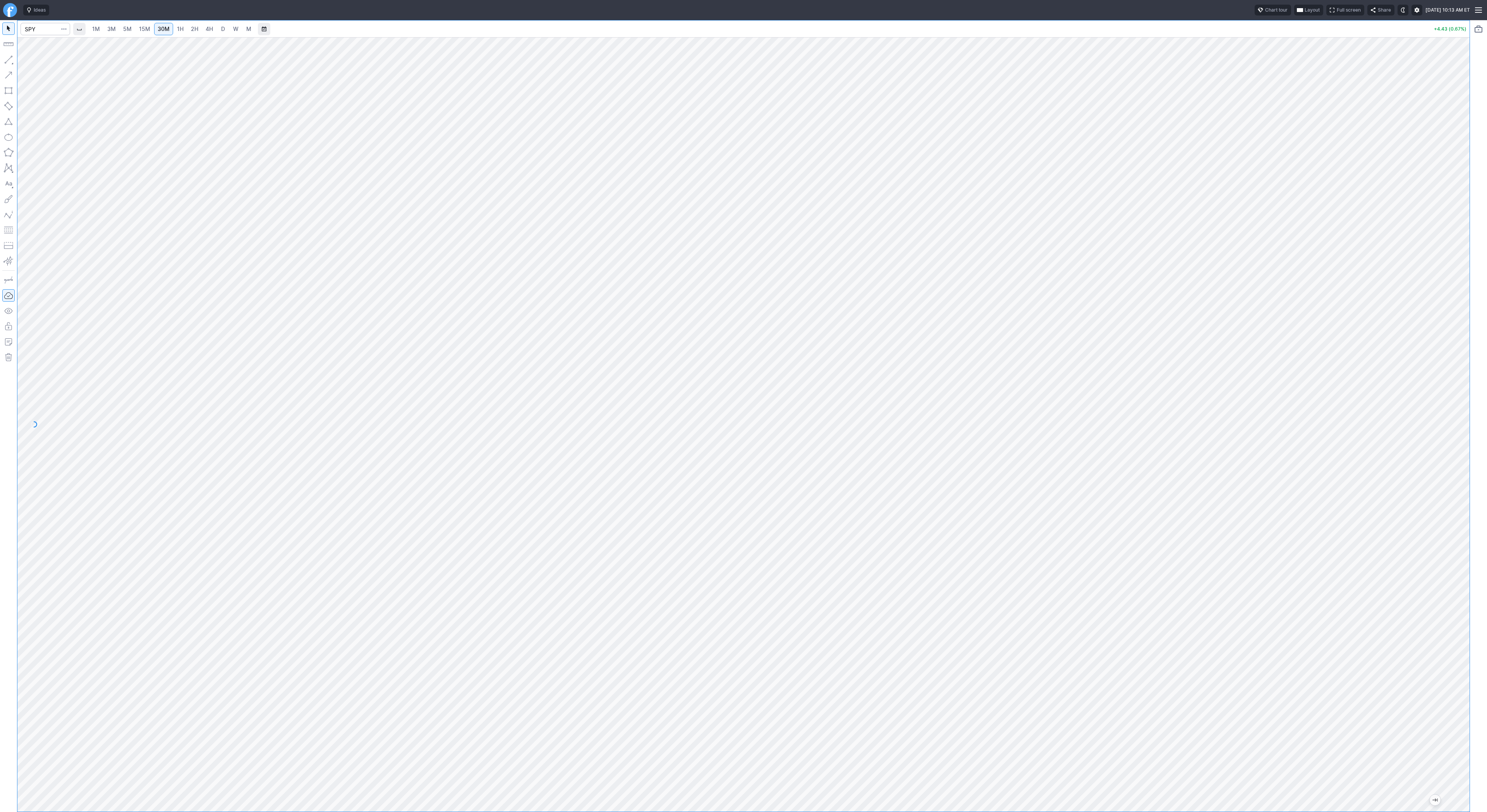
drag, startPoint x: 1463, startPoint y: 145, endPoint x: 1454, endPoint y: 157, distance: 15.0
click at [1455, 157] on div at bounding box center [1462, 422] width 16 height 755
click at [10, 59] on button "button" at bounding box center [8, 59] width 12 height 12
click at [6, 59] on button "button" at bounding box center [8, 59] width 12 height 12
click at [7, 61] on button "button" at bounding box center [8, 59] width 12 height 12
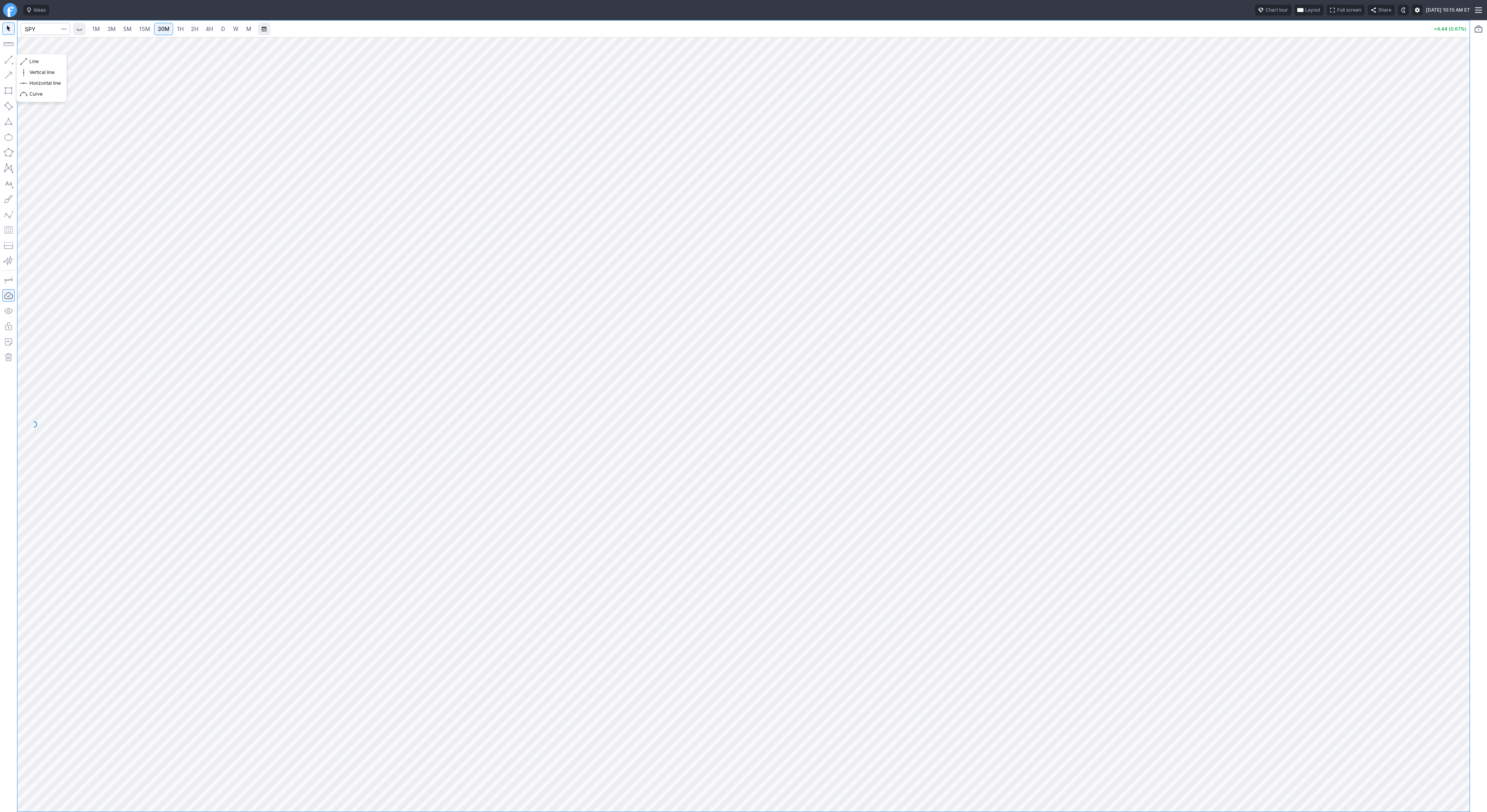
drag, startPoint x: 8, startPoint y: 59, endPoint x: 14, endPoint y: 81, distance: 22.8
click at [7, 61] on button "button" at bounding box center [8, 59] width 12 height 12
click at [115, 35] on link "3M" at bounding box center [111, 29] width 16 height 12
click at [7, 59] on button "button" at bounding box center [8, 59] width 12 height 12
click at [43, 32] on input "Search" at bounding box center [46, 29] width 50 height 12
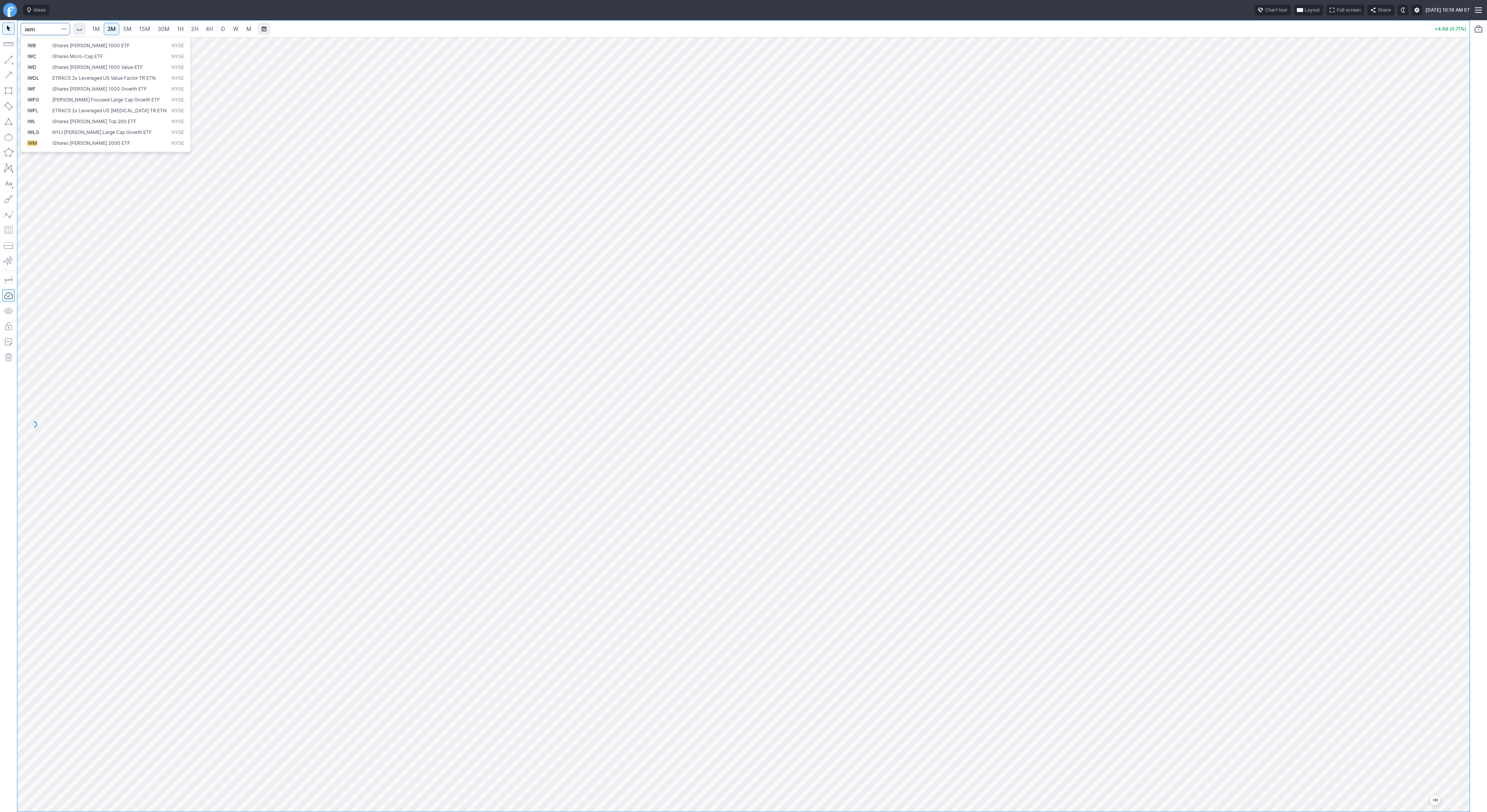
type input "iwm"
click at [197, 29] on link "2H" at bounding box center [195, 29] width 14 height 12
click at [180, 32] on span "1H" at bounding box center [180, 29] width 6 height 8
click at [195, 28] on span "2H" at bounding box center [195, 28] width 8 height 6
click at [36, 62] on span "Line" at bounding box center [45, 61] width 31 height 8
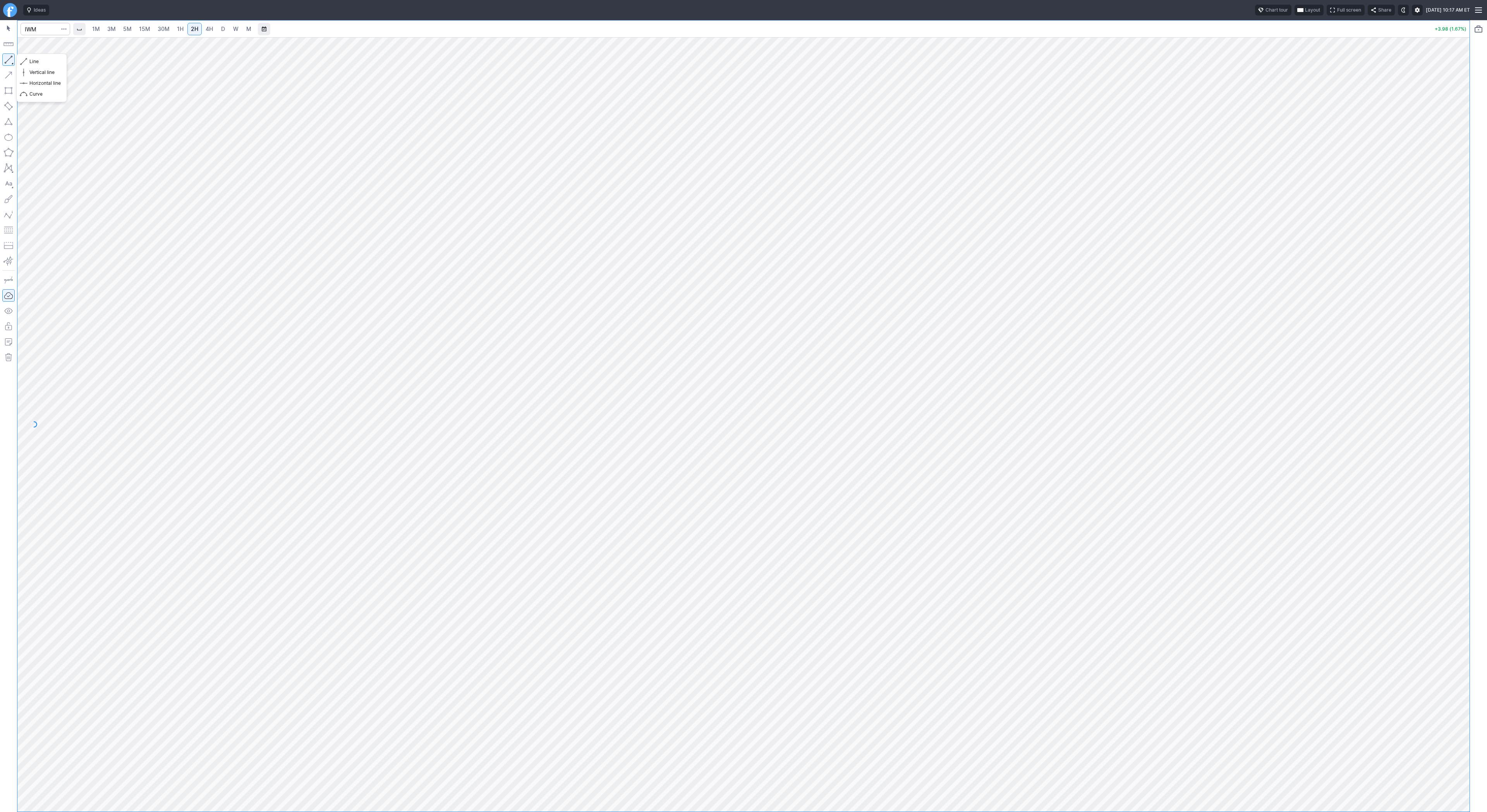
click at [6, 58] on button "button" at bounding box center [8, 59] width 12 height 12
click at [43, 27] on input "Search" at bounding box center [46, 29] width 50 height 12
type input "psq"
click at [11, 58] on button "button" at bounding box center [8, 59] width 12 height 12
click at [14, 58] on button "button" at bounding box center [8, 59] width 12 height 12
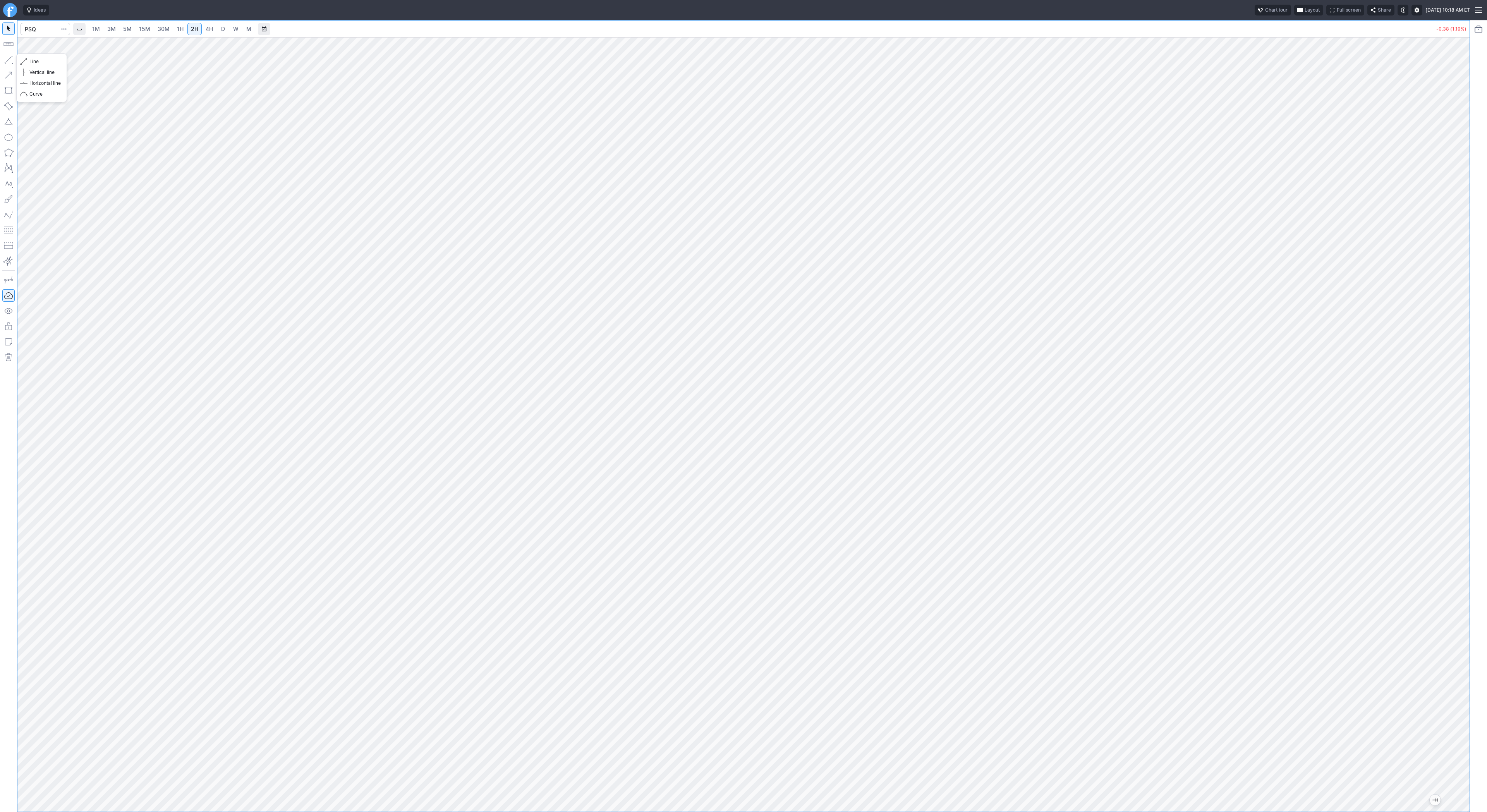
click at [8, 61] on button "button" at bounding box center [8, 59] width 12 height 12
click at [10, 59] on button "button" at bounding box center [8, 59] width 12 height 12
click at [36, 28] on input "Search" at bounding box center [46, 29] width 50 height 12
type input "sh"
drag, startPoint x: 1460, startPoint y: 357, endPoint x: 1454, endPoint y: 546, distance: 189.1
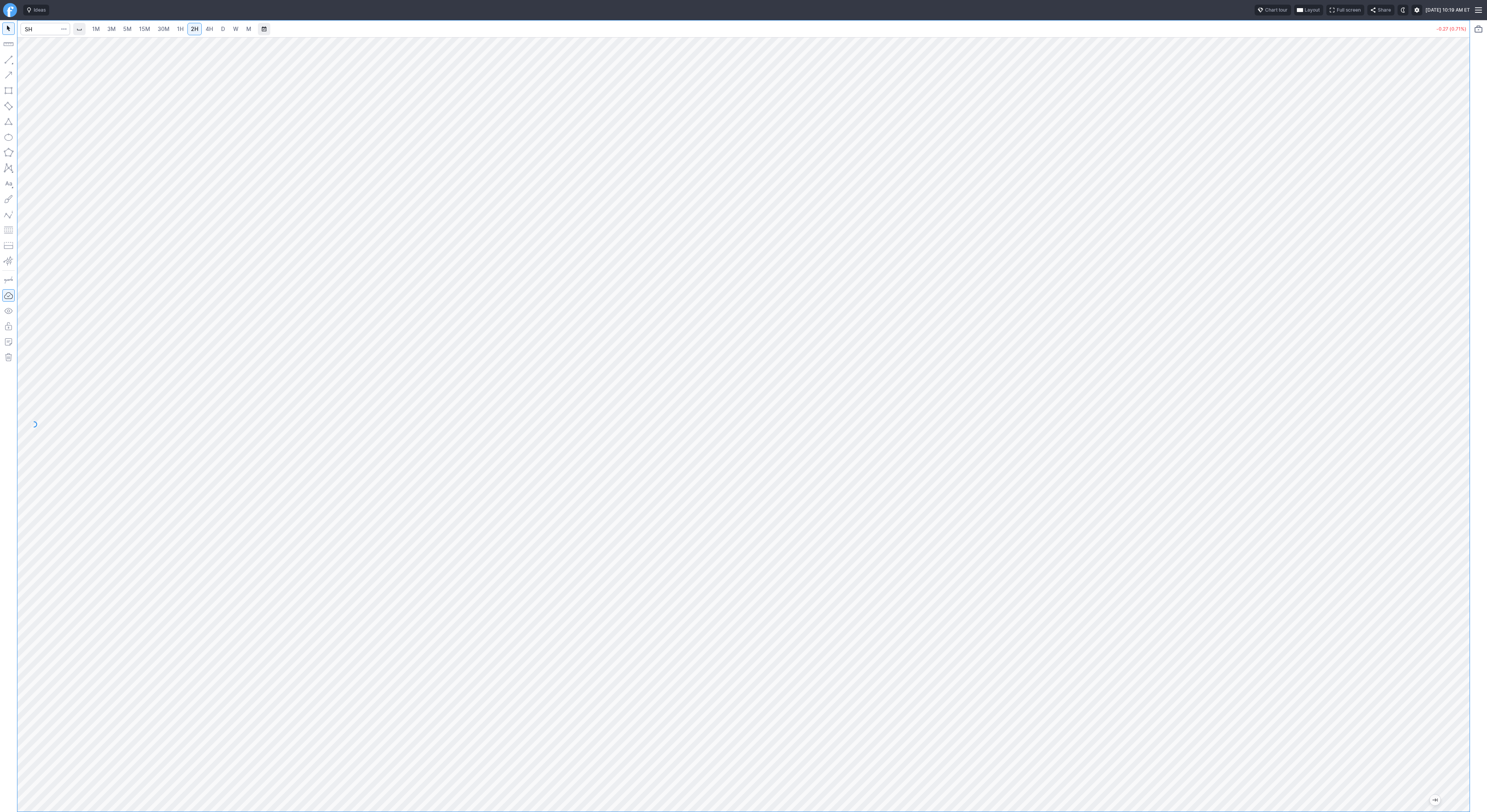
click at [1455, 546] on div at bounding box center [1462, 422] width 16 height 755
click at [170, 29] on link "30M" at bounding box center [163, 29] width 19 height 12
drag, startPoint x: 1463, startPoint y: 530, endPoint x: 1455, endPoint y: 584, distance: 54.6
click at [1455, 584] on div at bounding box center [1462, 422] width 16 height 755
click at [4, 58] on button "button" at bounding box center [8, 59] width 12 height 12
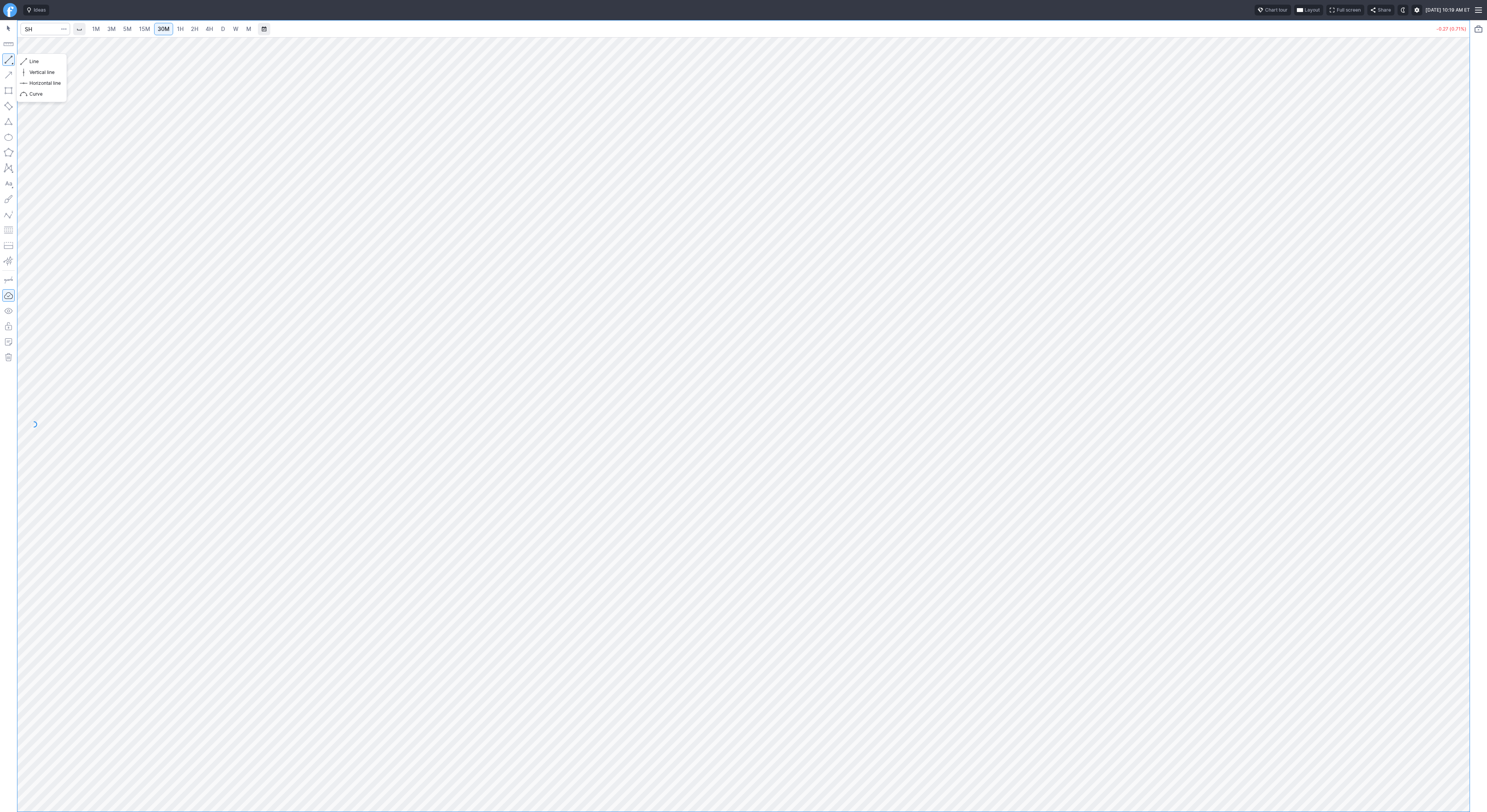
click at [9, 59] on button "button" at bounding box center [8, 59] width 12 height 12
click at [39, 28] on input "Search" at bounding box center [46, 29] width 50 height 12
type input "spy"
drag, startPoint x: 354, startPoint y: 29, endPoint x: 102, endPoint y: 31, distance: 252.0
click at [111, 32] on div "1M 3M 5M 15M 30M 1H 2H 4H D W M" at bounding box center [751, 29] width 1358 height 18
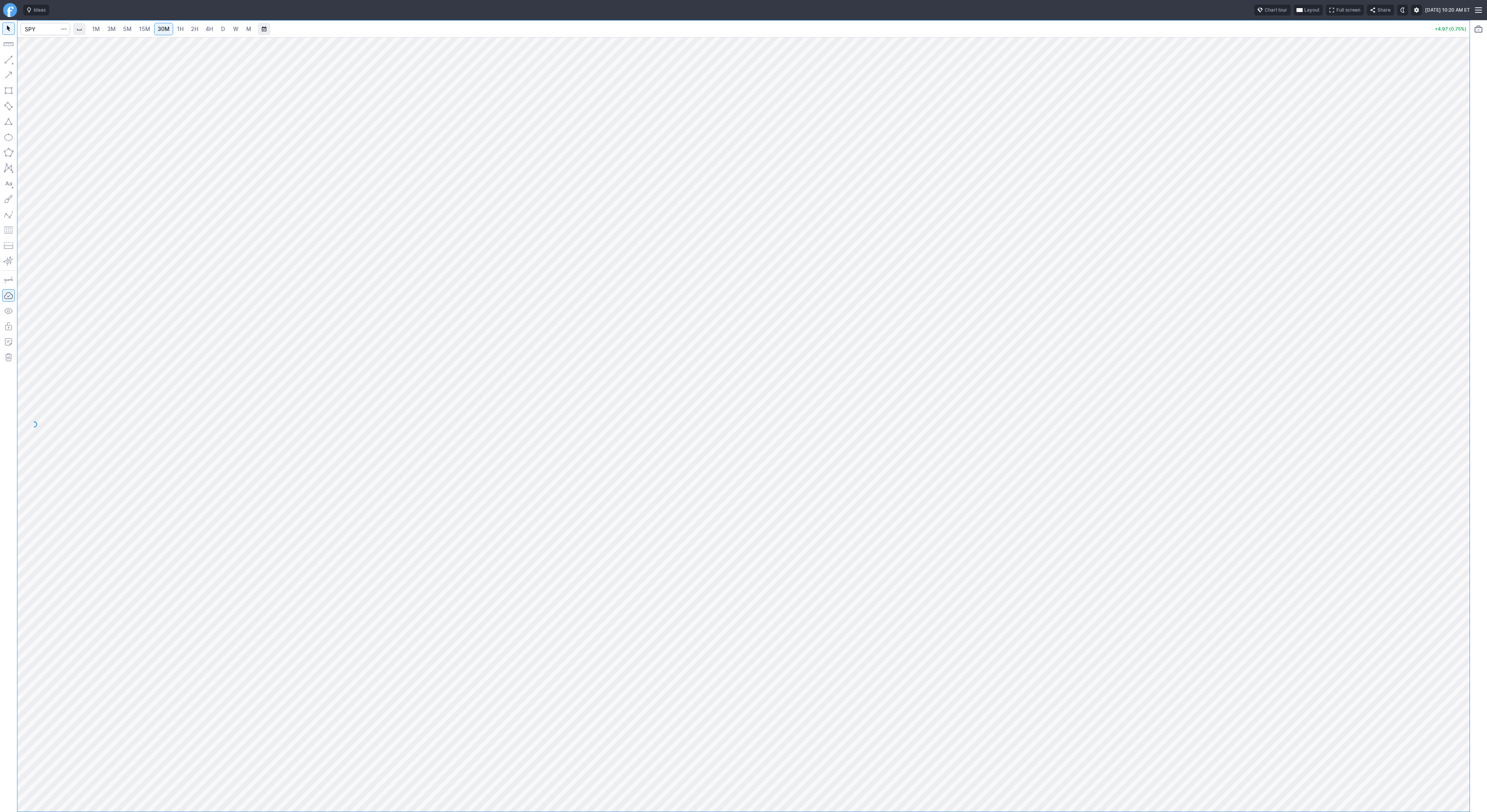
click at [125, 30] on span "5M" at bounding box center [127, 28] width 9 height 6
click at [158, 25] on span "30M" at bounding box center [163, 29] width 12 height 8
click at [1449, 248] on div at bounding box center [744, 424] width 1452 height 774
click at [12, 59] on button "button" at bounding box center [8, 59] width 12 height 12
click at [31, 62] on span "Line" at bounding box center [45, 61] width 31 height 8
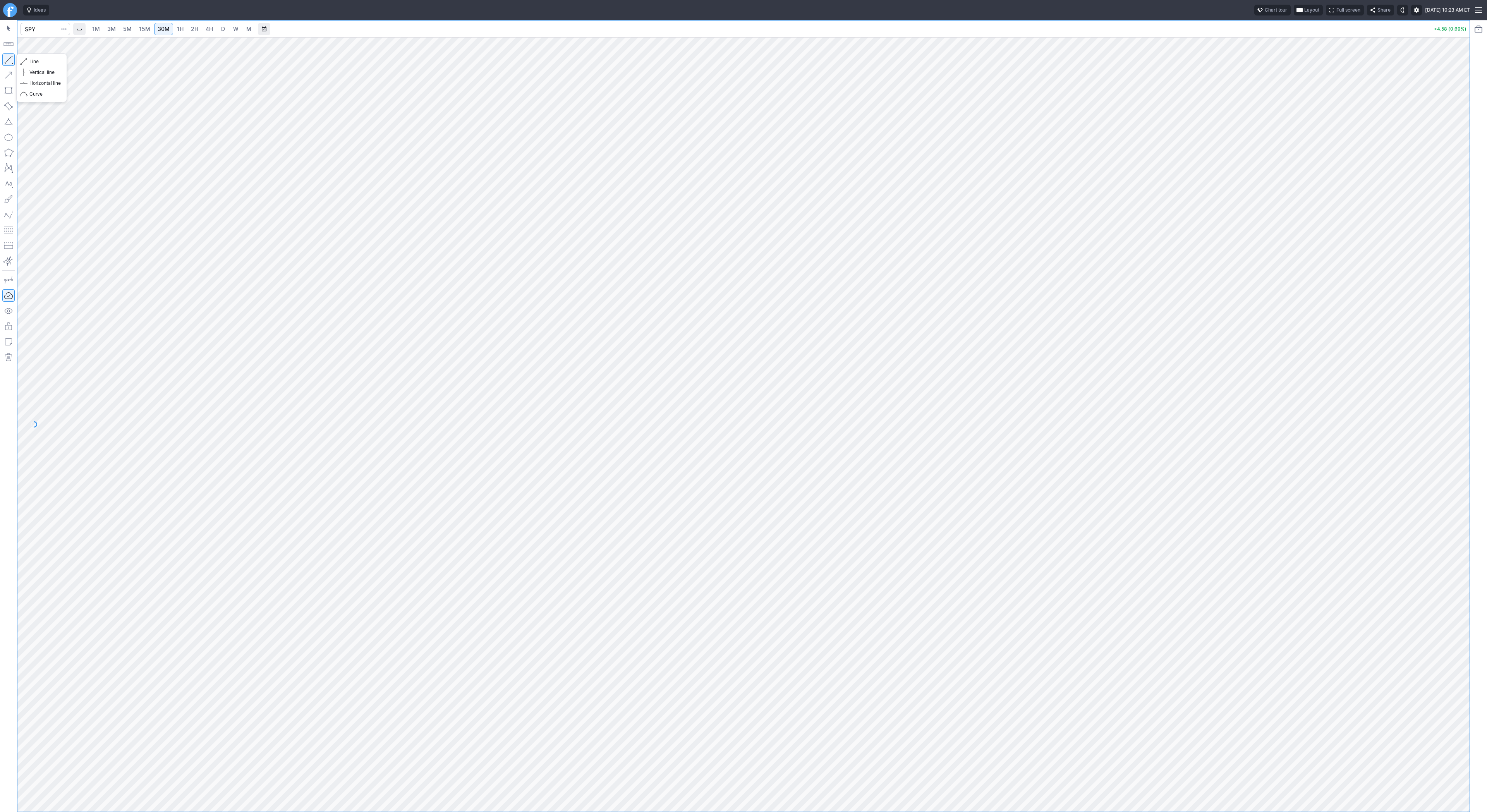
click at [9, 57] on button "button" at bounding box center [8, 59] width 12 height 12
click at [12, 58] on button "button" at bounding box center [8, 59] width 12 height 12
click at [14, 60] on button "button" at bounding box center [8, 59] width 12 height 12
click at [224, 29] on span "D" at bounding box center [223, 29] width 5 height 8
click at [111, 27] on span "3M" at bounding box center [111, 28] width 9 height 6
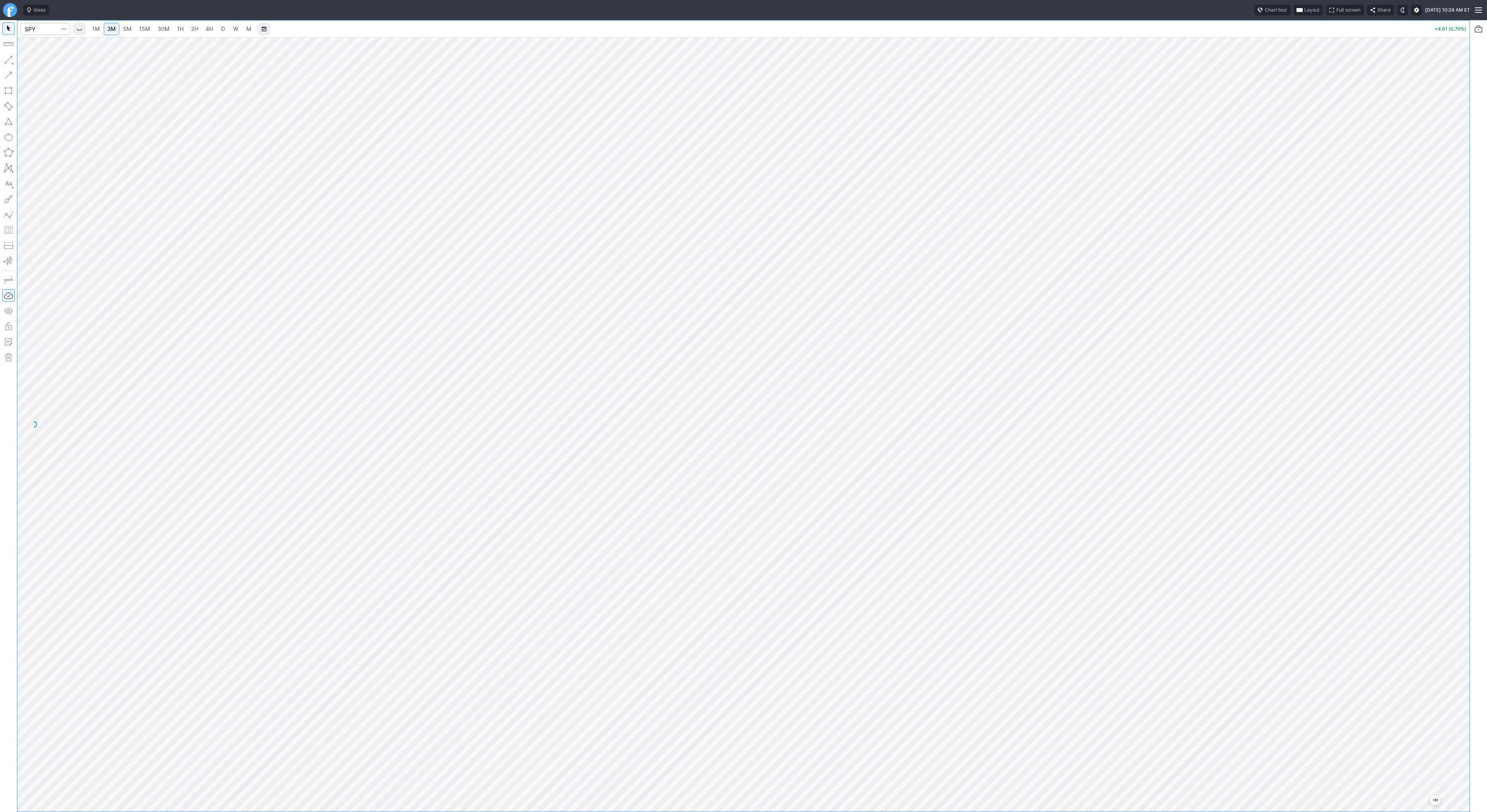
click at [170, 32] on link "30M" at bounding box center [163, 29] width 19 height 12
click at [178, 29] on span "1H" at bounding box center [180, 28] width 6 height 6
click at [150, 34] on link "15M" at bounding box center [145, 29] width 18 height 12
click at [149, 29] on link "15M" at bounding box center [145, 29] width 18 height 12
click at [163, 30] on span "30M" at bounding box center [163, 28] width 12 height 6
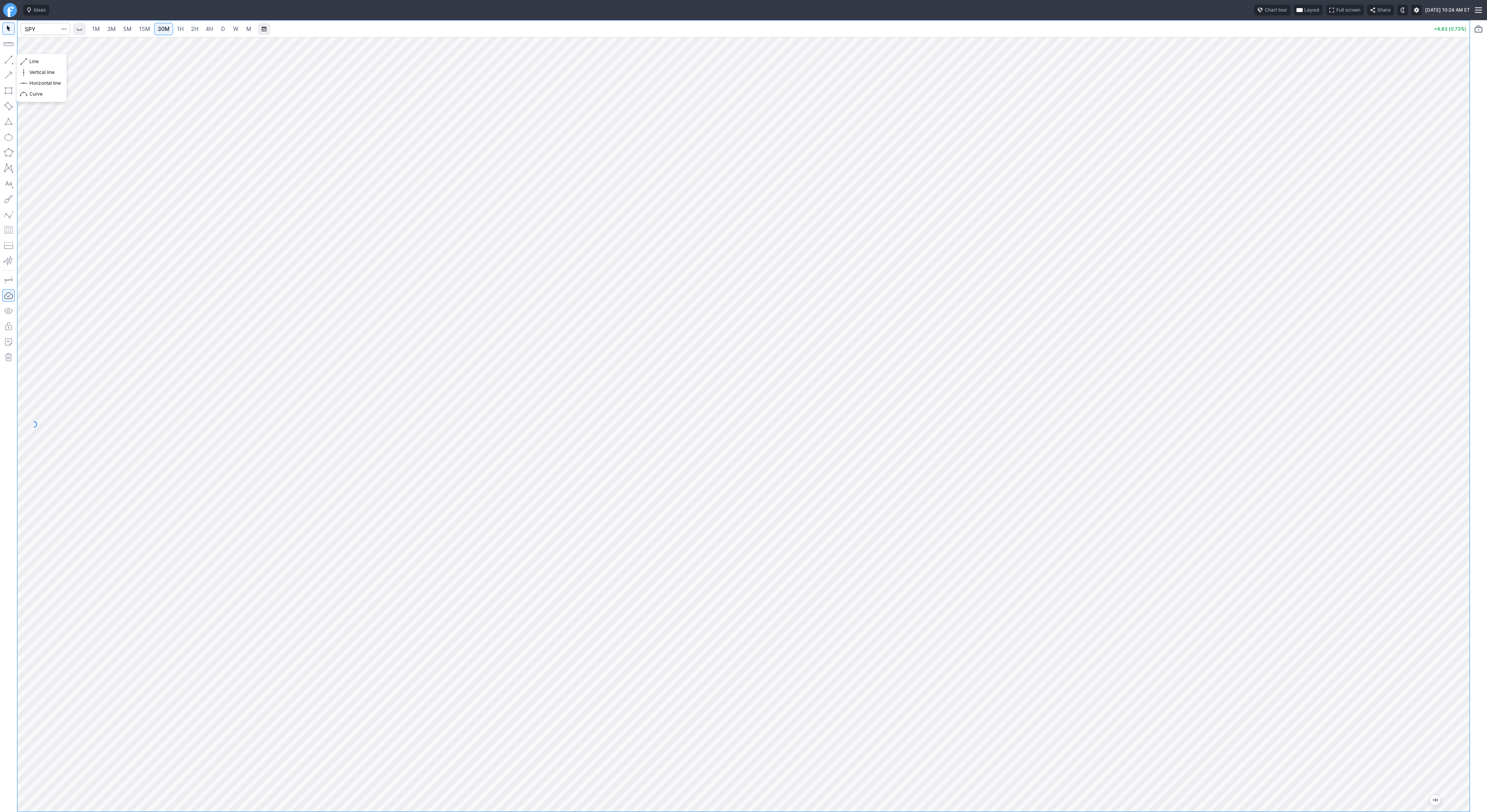
click at [10, 63] on button "button" at bounding box center [8, 59] width 12 height 12
click at [7, 58] on button "button" at bounding box center [8, 59] width 12 height 12
click at [9, 61] on button "button" at bounding box center [8, 59] width 12 height 12
click at [114, 28] on span "3M" at bounding box center [111, 28] width 9 height 6
click at [137, 29] on link "15M" at bounding box center [145, 29] width 18 height 12
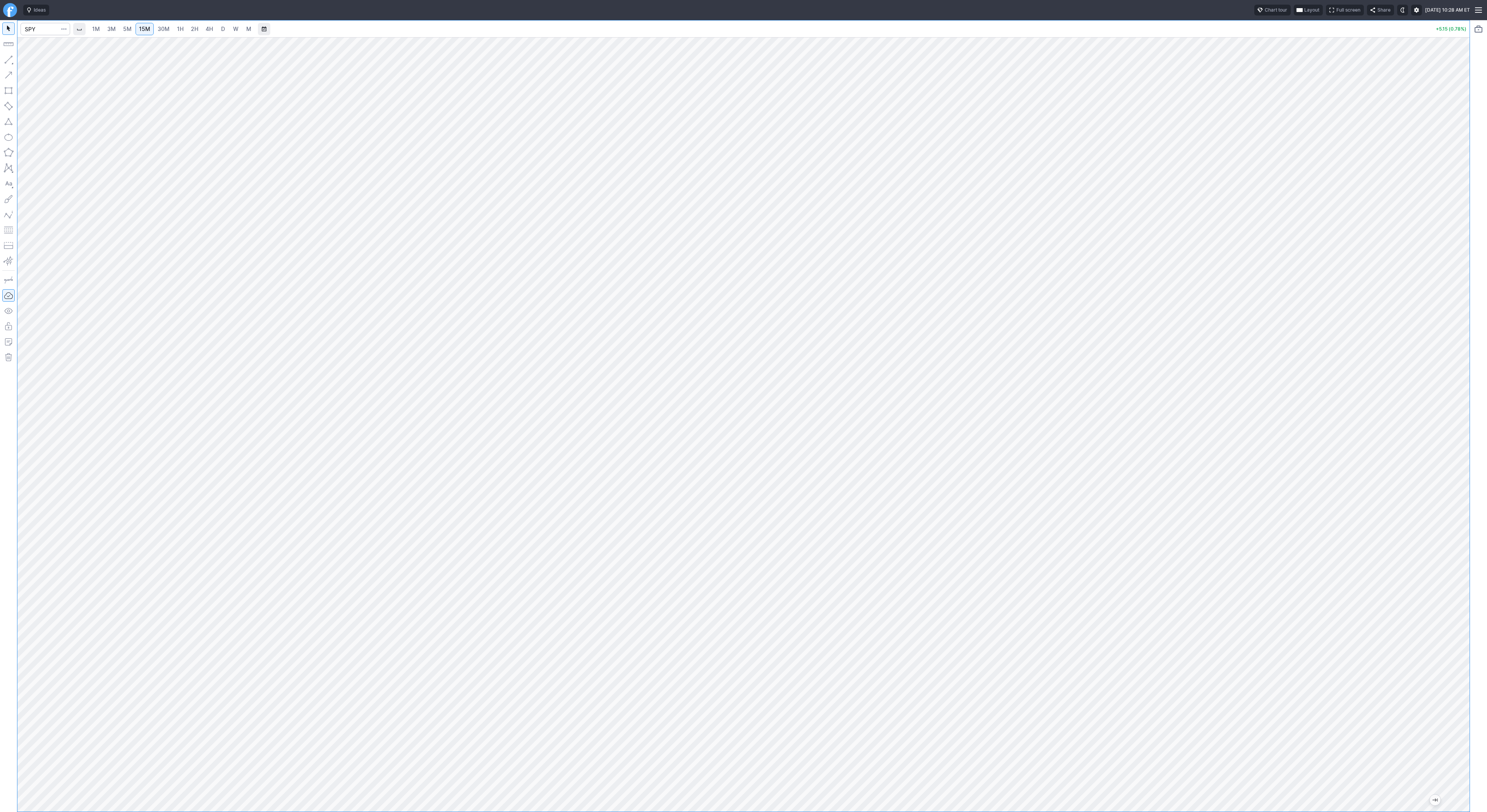
click at [107, 27] on span "3M" at bounding box center [111, 28] width 9 height 6
click at [174, 25] on link "1H" at bounding box center [180, 29] width 13 height 12
click at [8, 59] on button "button" at bounding box center [8, 59] width 12 height 12
click at [6, 59] on button "button" at bounding box center [8, 59] width 12 height 12
click at [114, 28] on span "3M" at bounding box center [111, 28] width 9 height 6
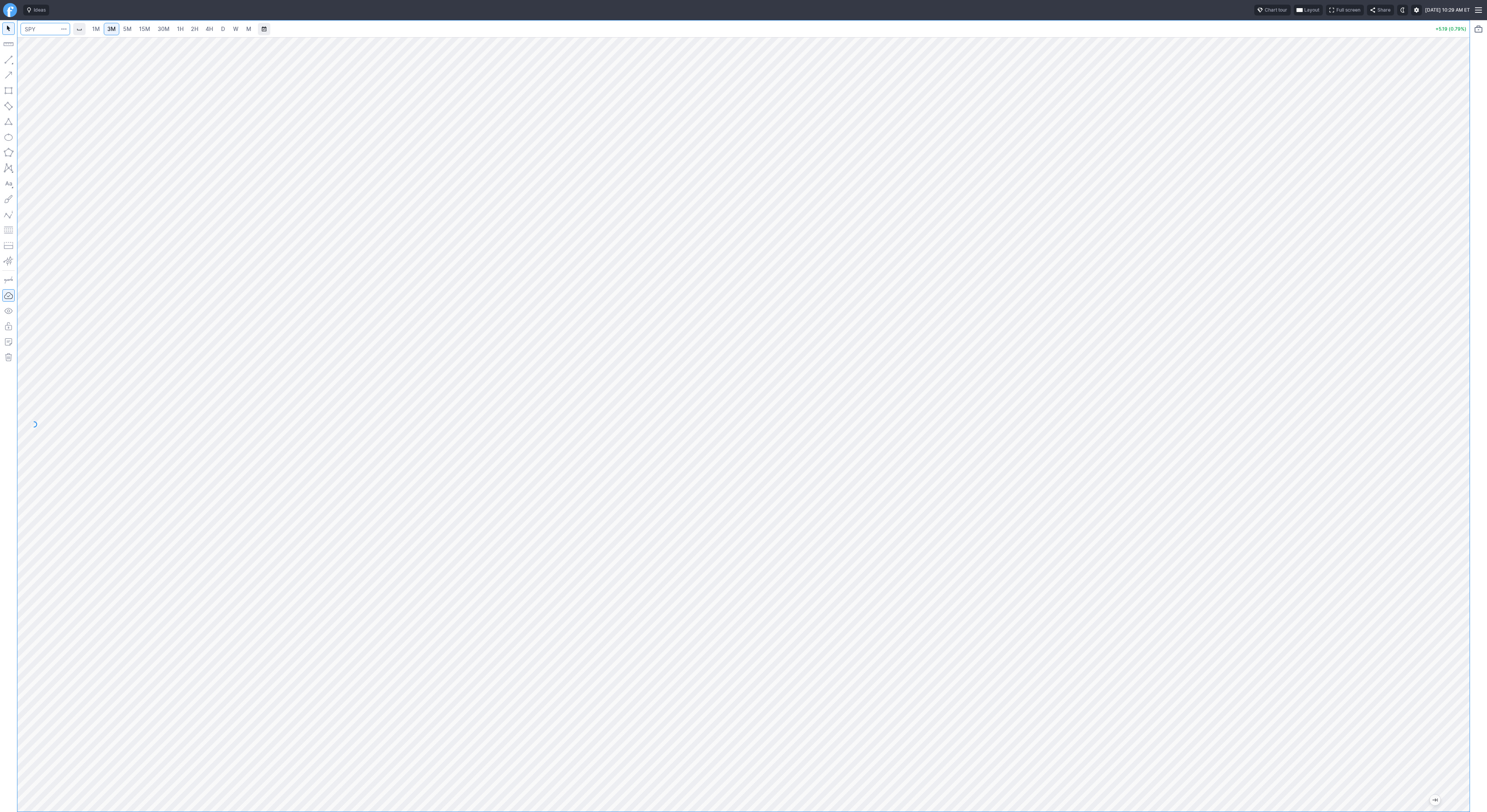
click at [43, 28] on input "Search" at bounding box center [46, 29] width 50 height 12
type input "bmnr"
click at [177, 27] on span "1H" at bounding box center [180, 28] width 6 height 6
click at [32, 28] on input "Search" at bounding box center [46, 29] width 50 height 12
type input "sh"
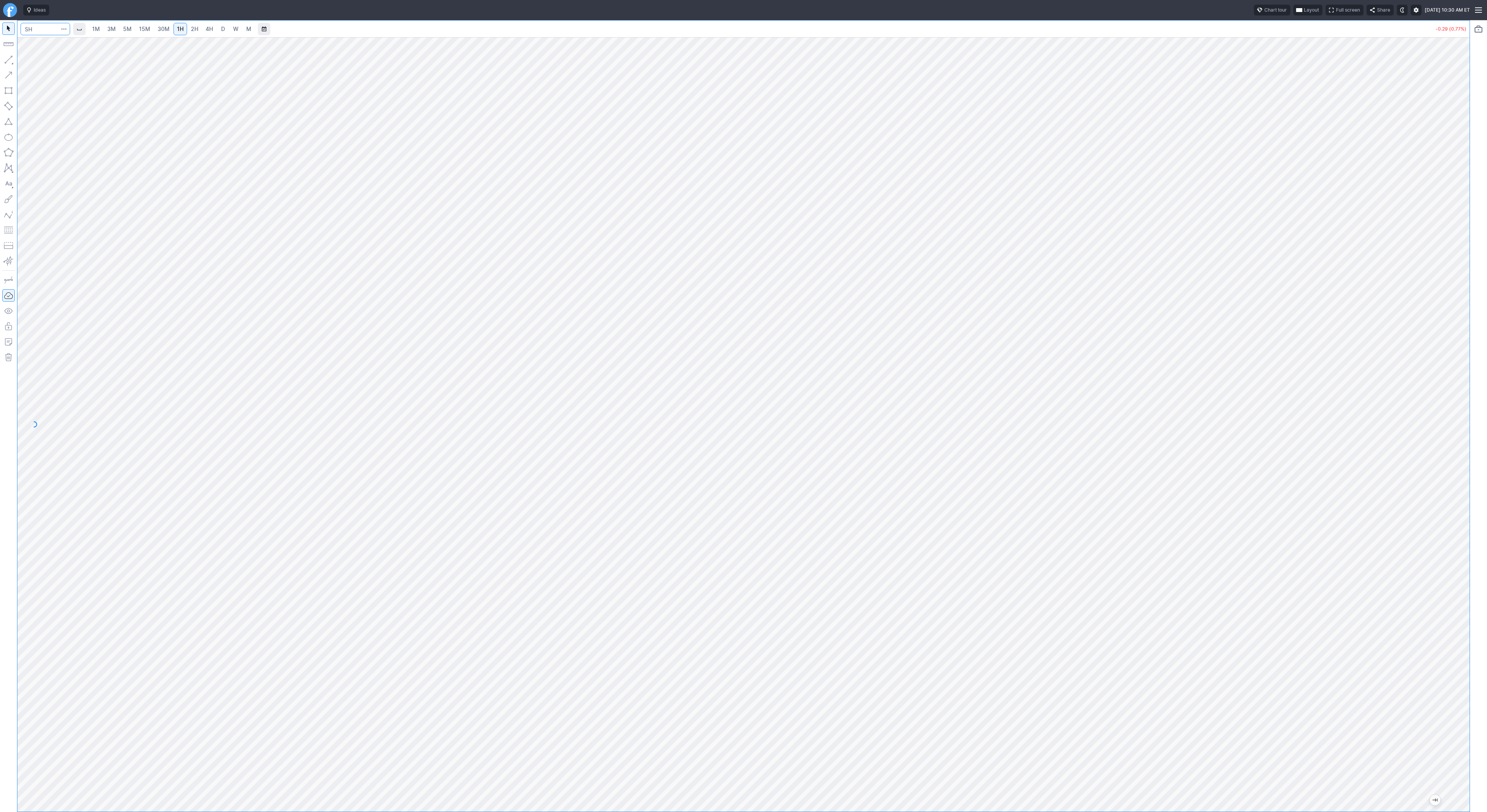
click at [37, 29] on input "Search" at bounding box center [46, 29] width 50 height 12
type input "spy"
click at [107, 27] on span "3M" at bounding box center [111, 28] width 9 height 6
click at [140, 30] on span "15M" at bounding box center [144, 28] width 11 height 6
drag, startPoint x: 34, startPoint y: 63, endPoint x: 46, endPoint y: 89, distance: 28.6
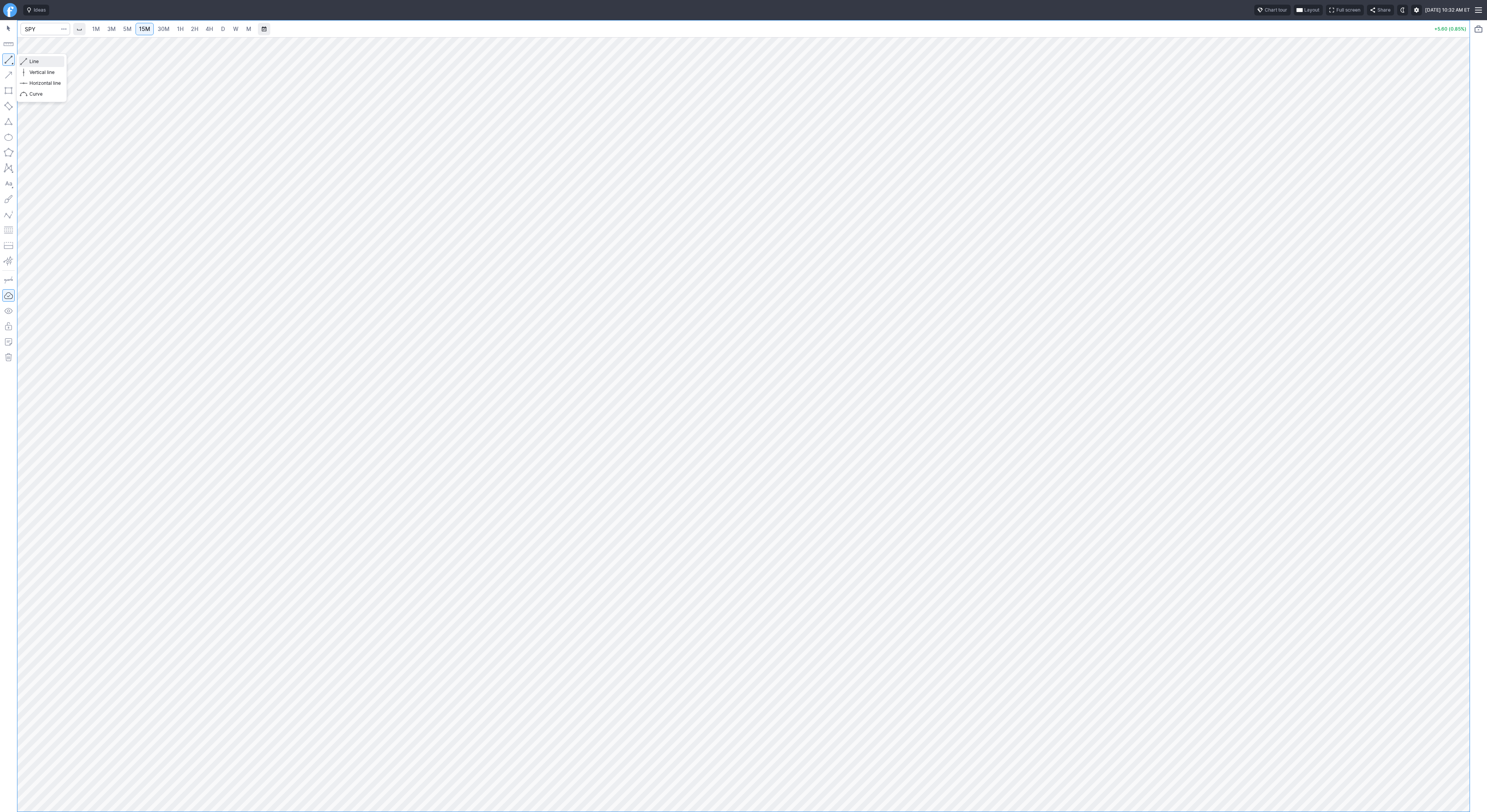
click at [34, 63] on span "Line" at bounding box center [45, 61] width 31 height 8
click at [4, 59] on button "button" at bounding box center [8, 59] width 12 height 12
click at [104, 29] on link "3M" at bounding box center [111, 29] width 16 height 12
click at [124, 31] on span "5M" at bounding box center [127, 28] width 9 height 6
click at [109, 31] on span "3M" at bounding box center [111, 28] width 9 height 6
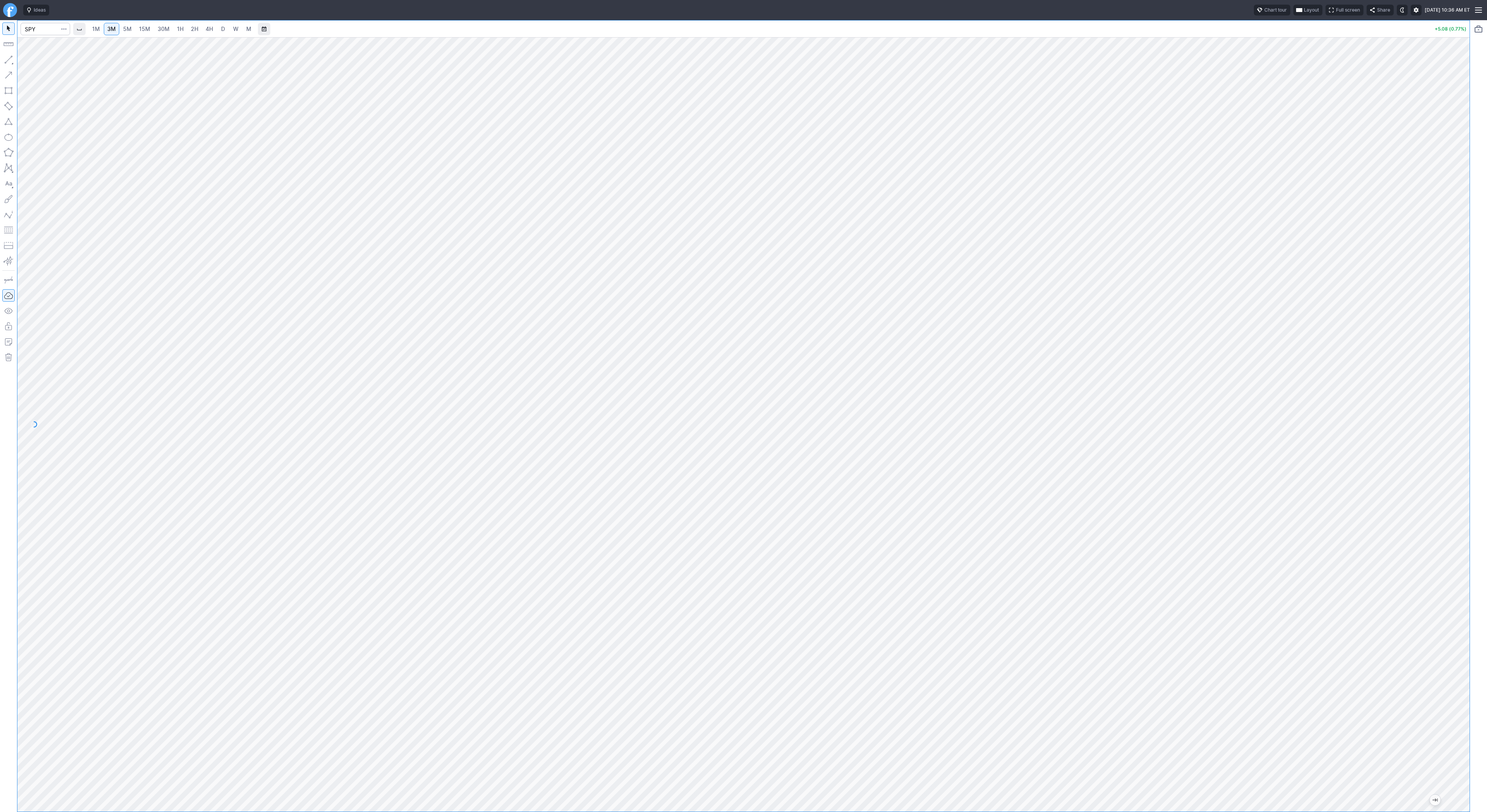
click at [126, 30] on span "5M" at bounding box center [127, 28] width 9 height 6
click at [148, 32] on span "15M" at bounding box center [144, 28] width 11 height 6
click at [7, 59] on button "button" at bounding box center [8, 59] width 12 height 12
click at [109, 23] on link "3M" at bounding box center [111, 29] width 16 height 12
click at [147, 27] on span "15M" at bounding box center [144, 28] width 11 height 6
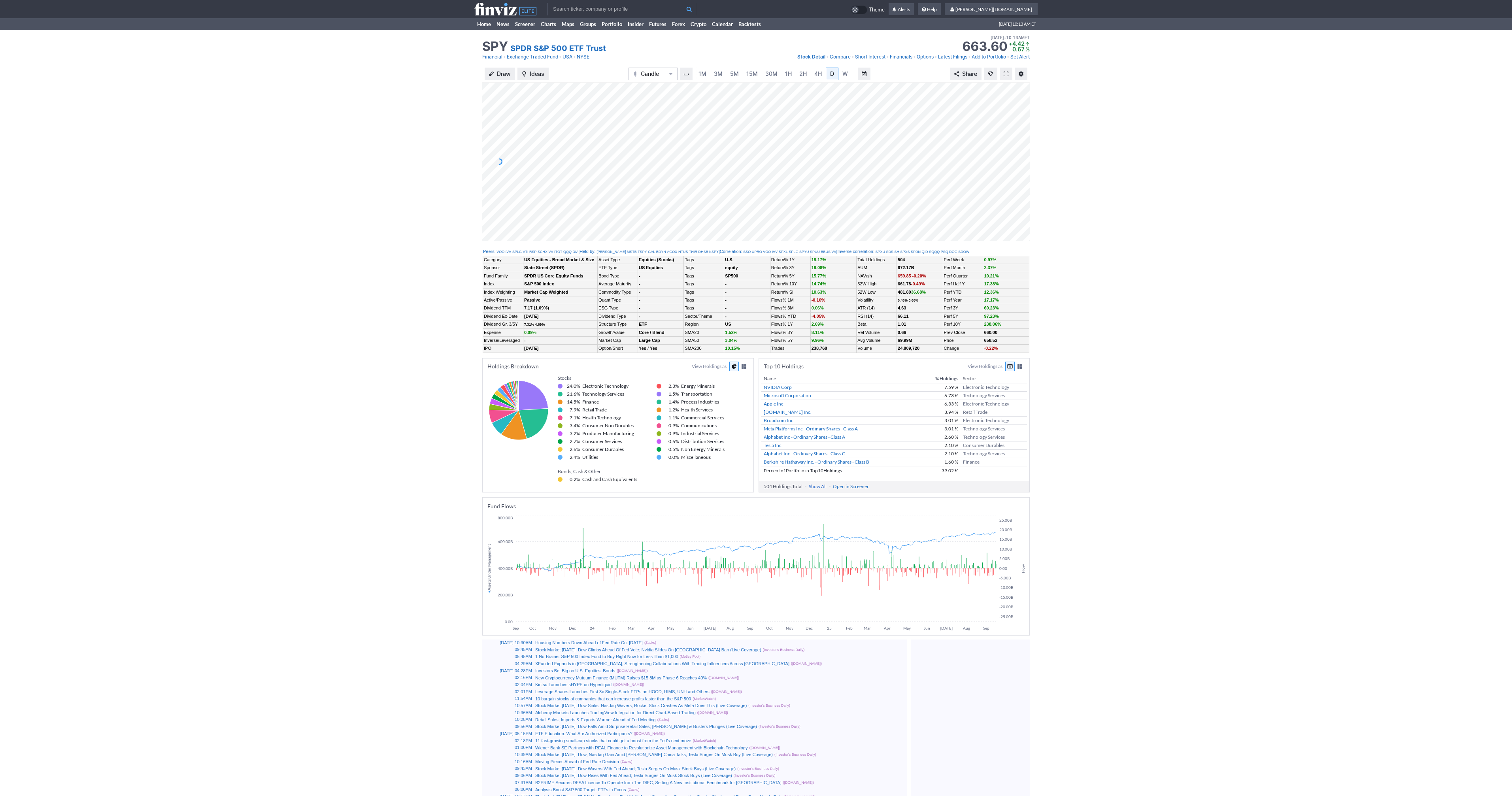
scroll to position [0, 8]
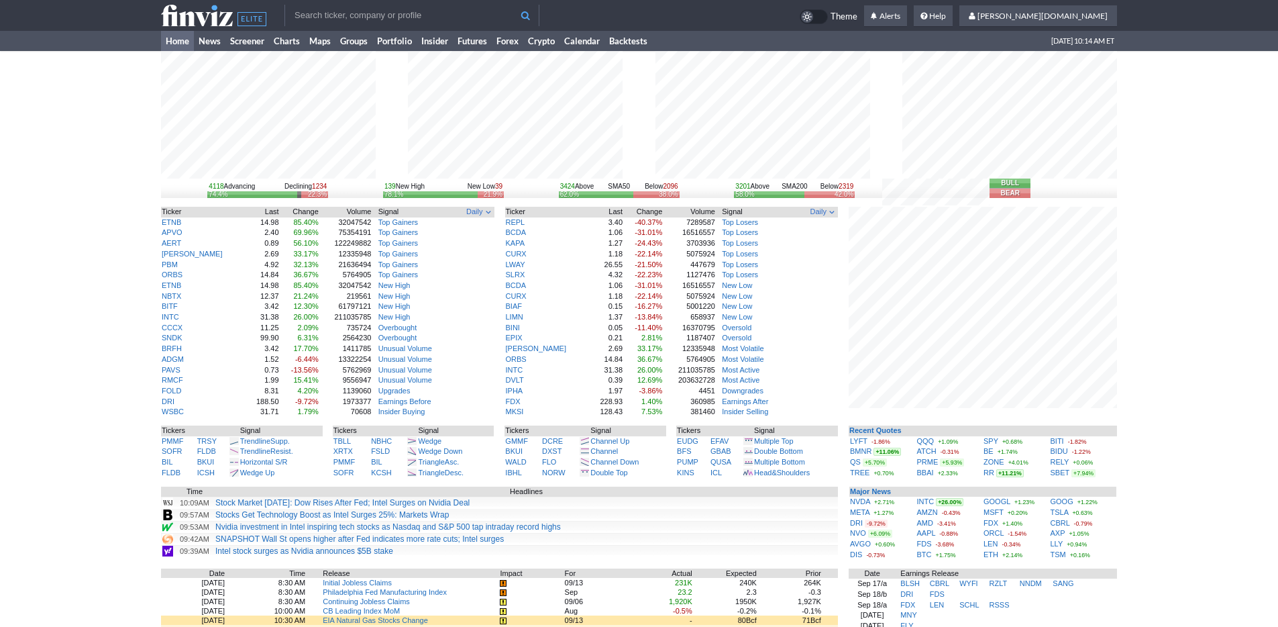
click at [1136, 456] on div "4118 Advancing Declining 1234 74.4% 22.3% 139 New High New Low 39 78.1% 21.9% 3…" at bounding box center [639, 434] width 1278 height 766
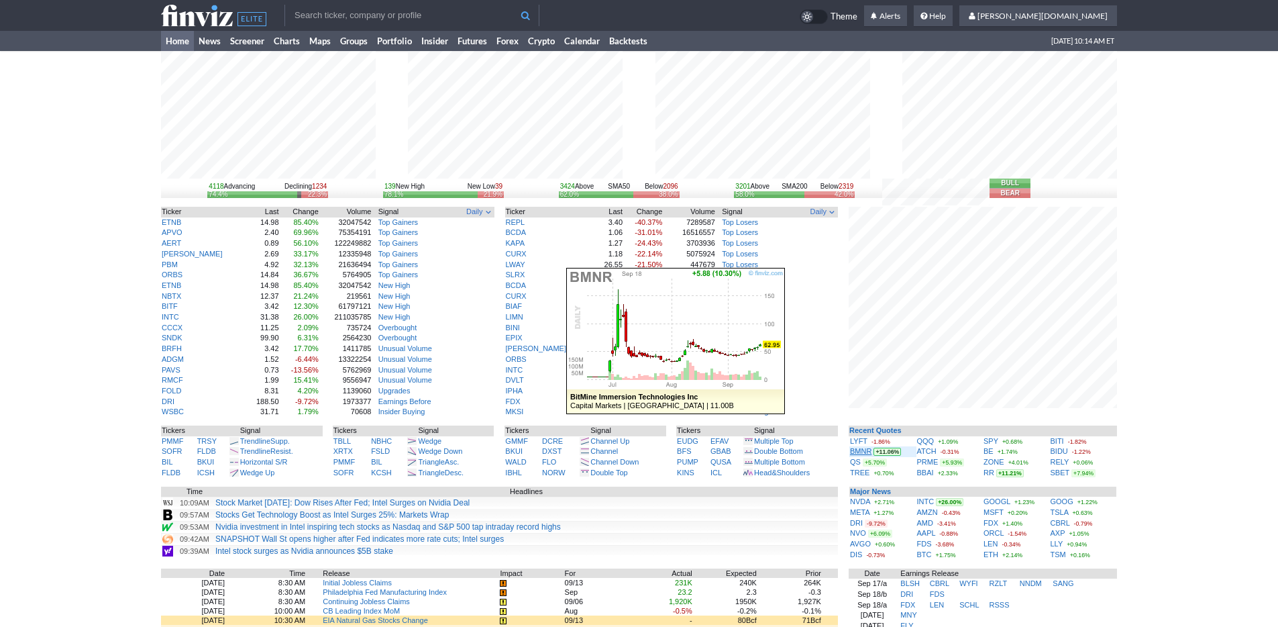
click at [854, 452] on link "BMNR" at bounding box center [860, 451] width 21 height 8
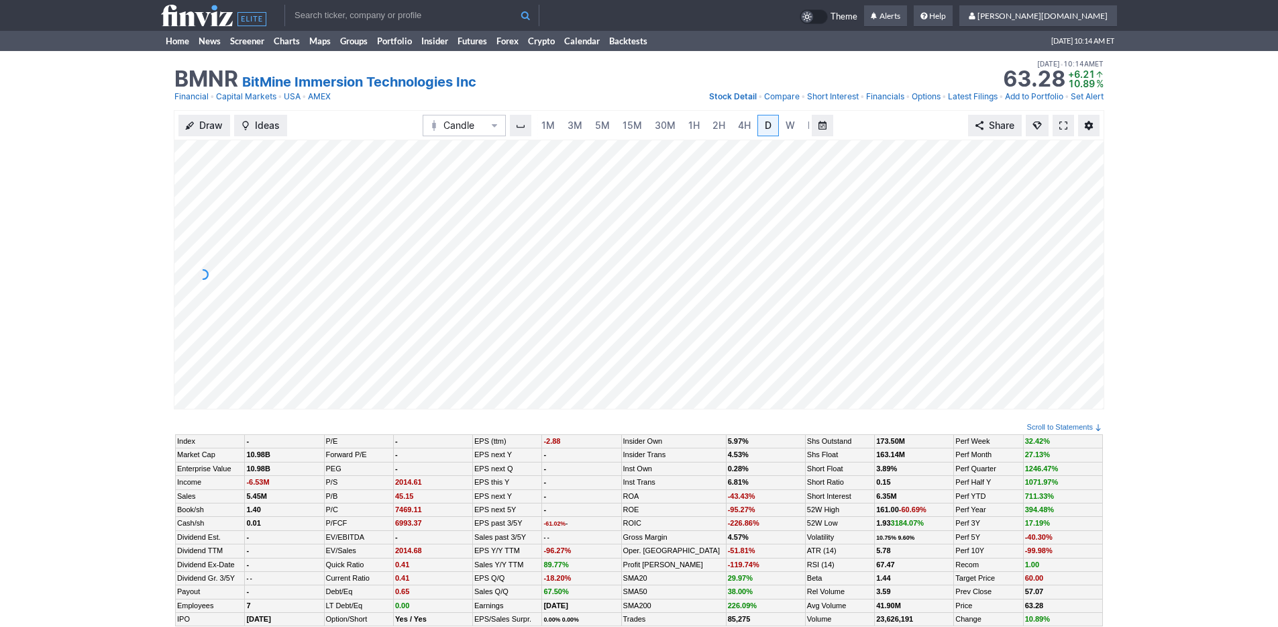
scroll to position [0, 13]
click at [578, 123] on link "5M" at bounding box center [589, 125] width 27 height 21
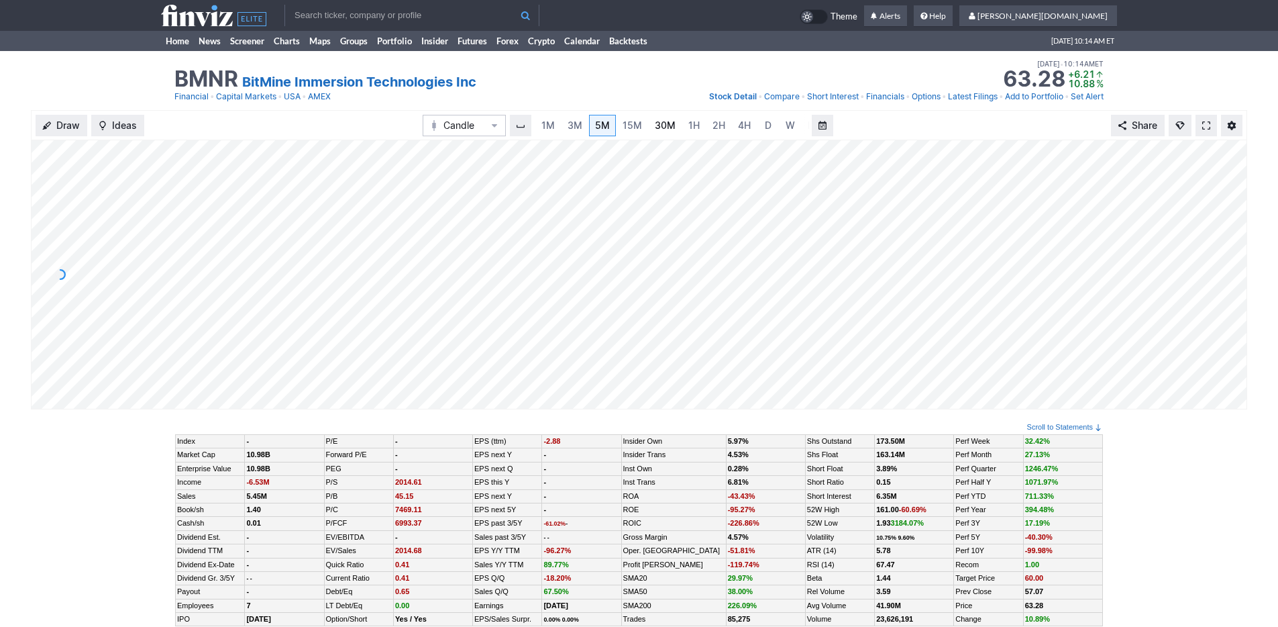
click at [672, 125] on link "30M" at bounding box center [665, 125] width 33 height 21
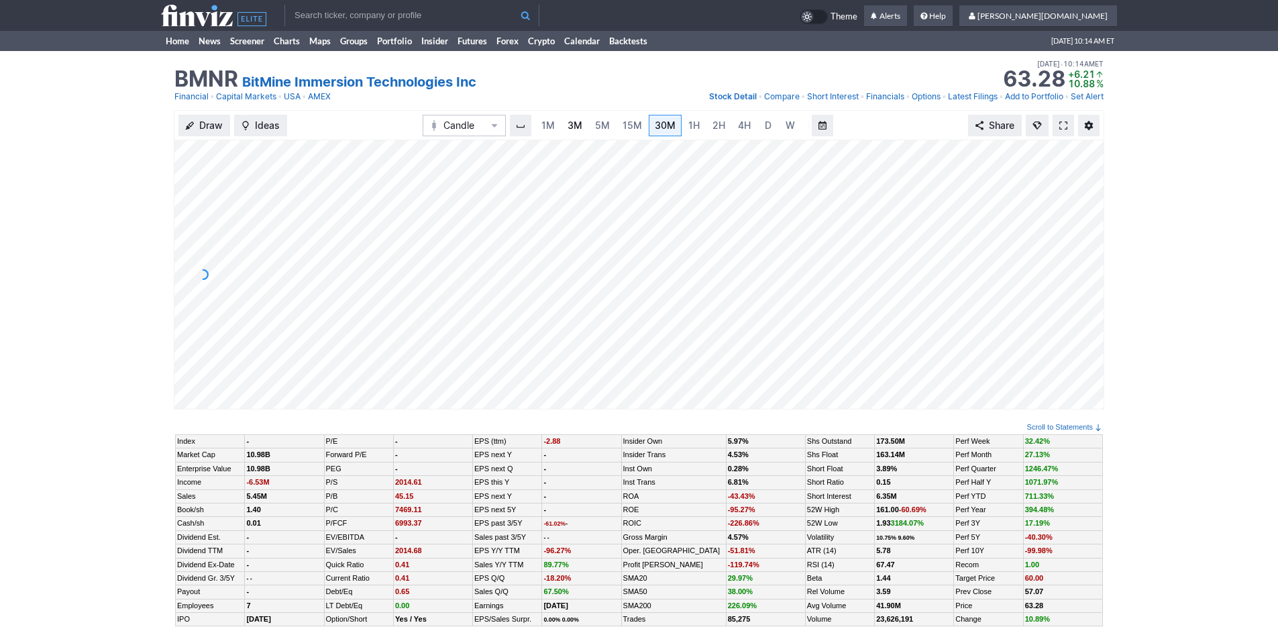
click at [563, 125] on link "3M" at bounding box center [574, 125] width 27 height 21
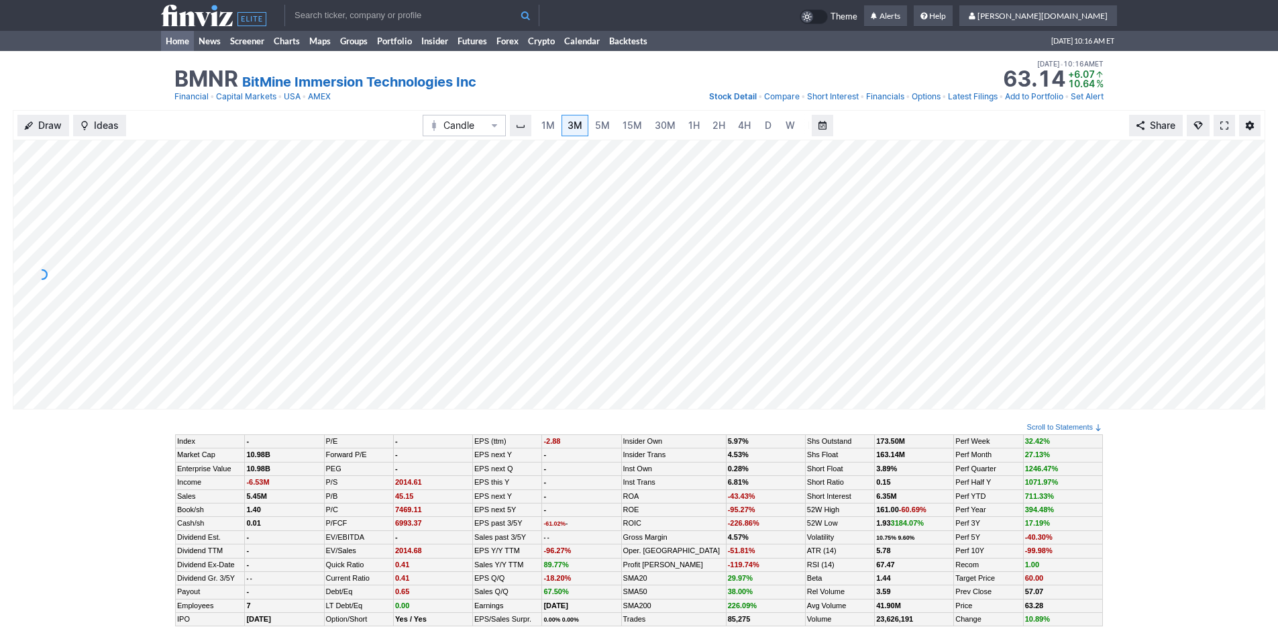
click at [172, 39] on link "Home" at bounding box center [177, 41] width 33 height 20
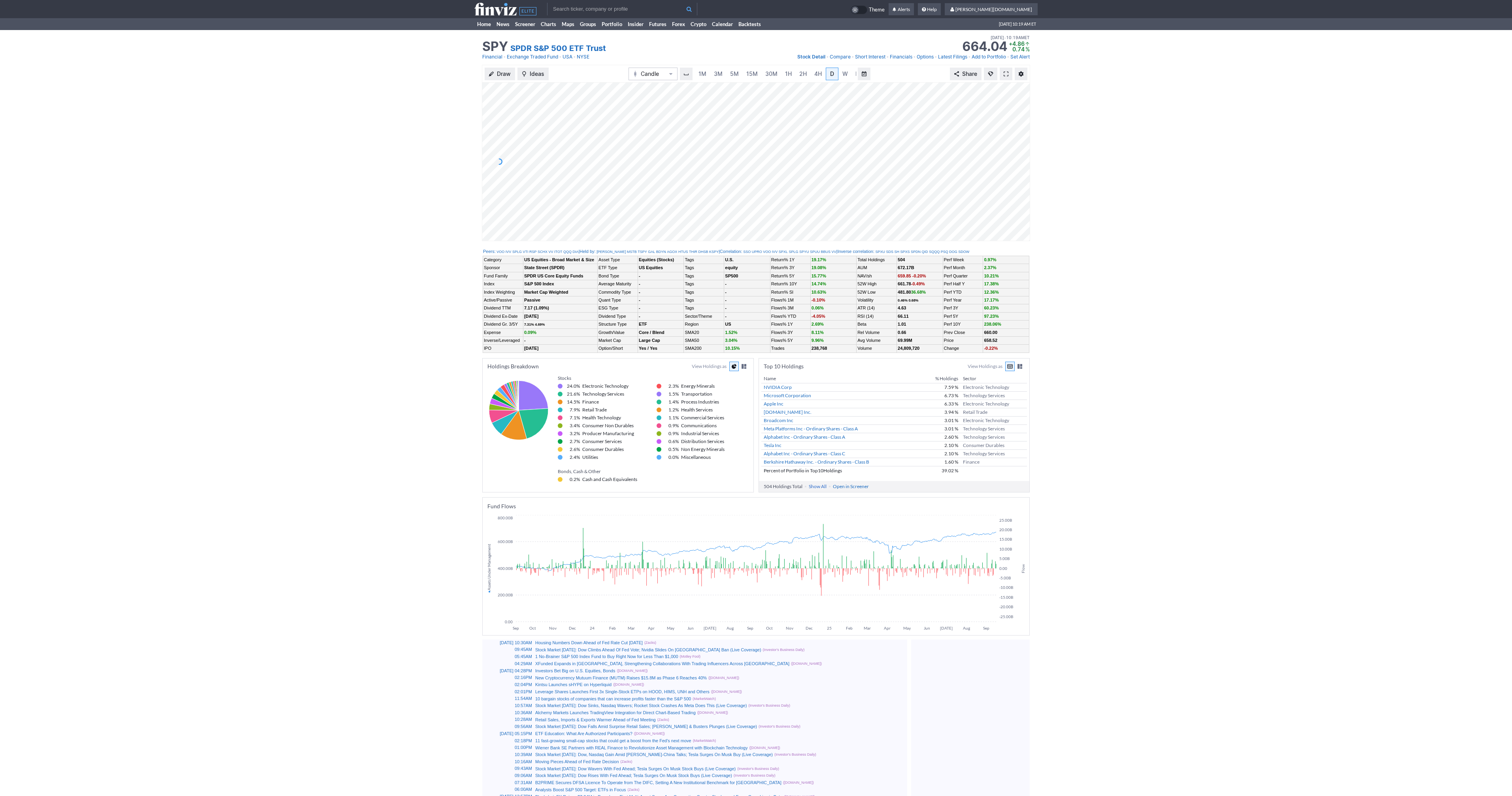
scroll to position [0, 8]
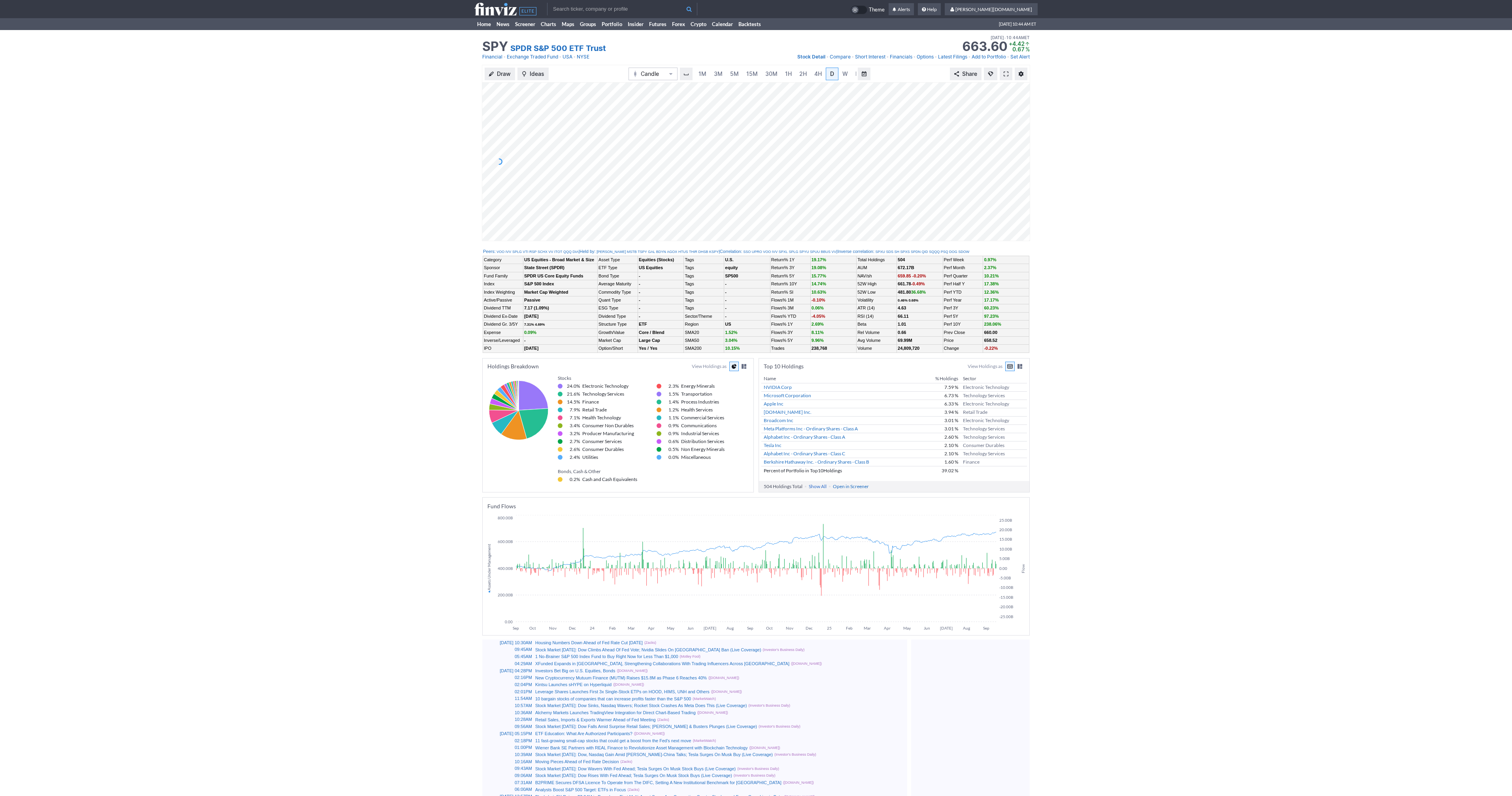
scroll to position [0, 8]
